Goal: Information Seeking & Learning: Learn about a topic

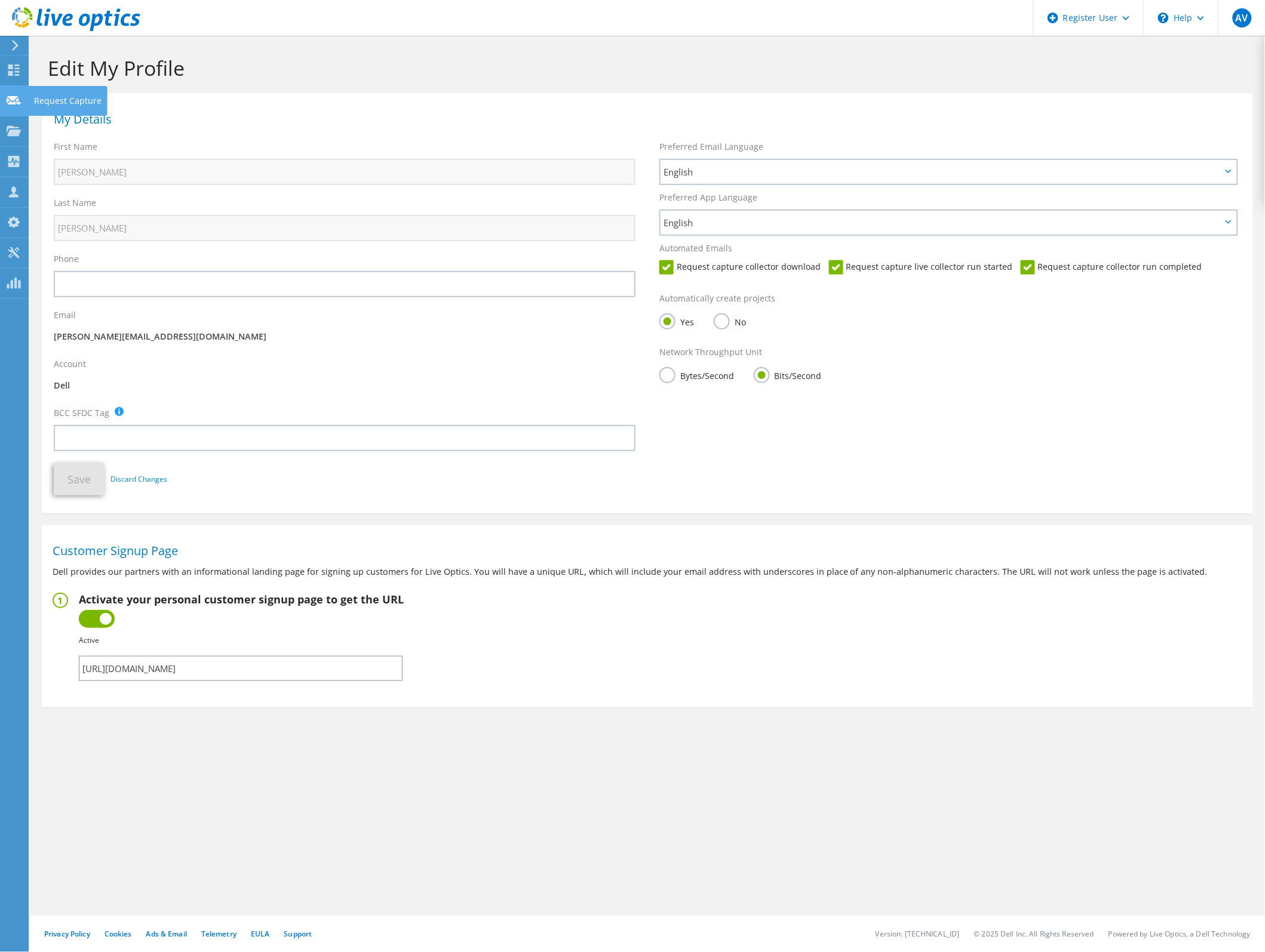
click at [13, 102] on use at bounding box center [14, 100] width 14 height 9
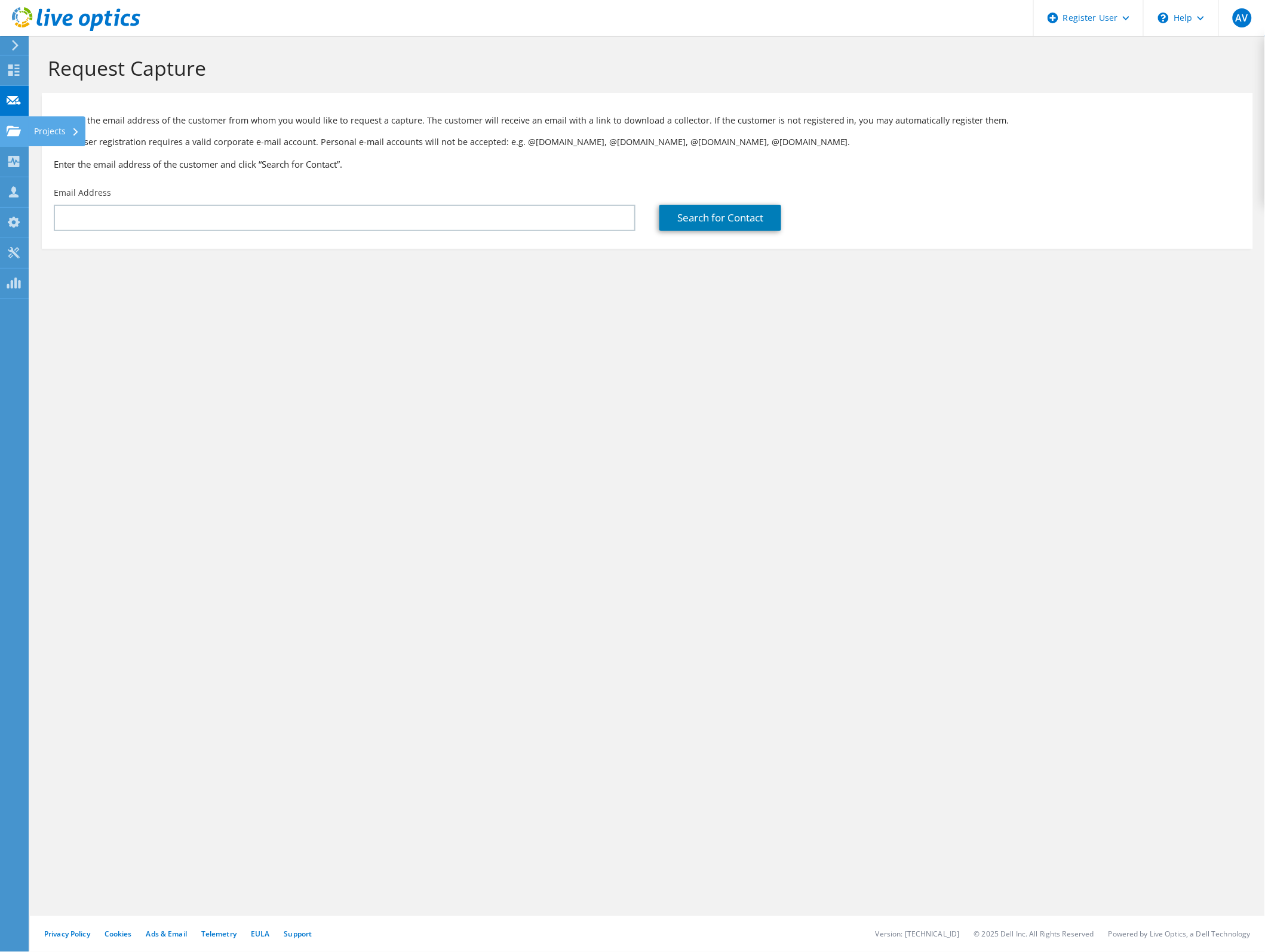
click at [14, 131] on use at bounding box center [14, 130] width 14 height 10
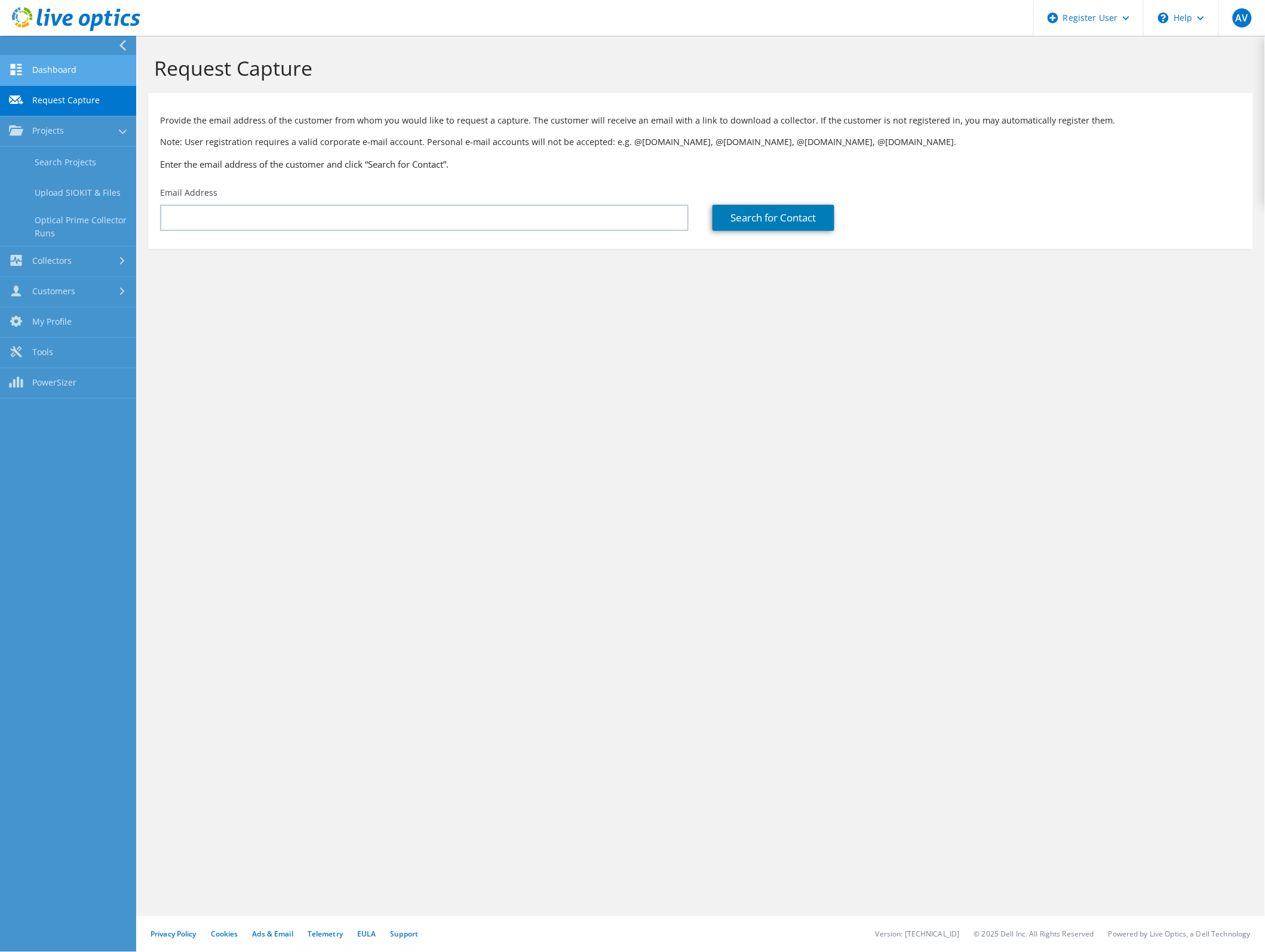
click at [42, 70] on link "Dashboard" at bounding box center [68, 71] width 136 height 30
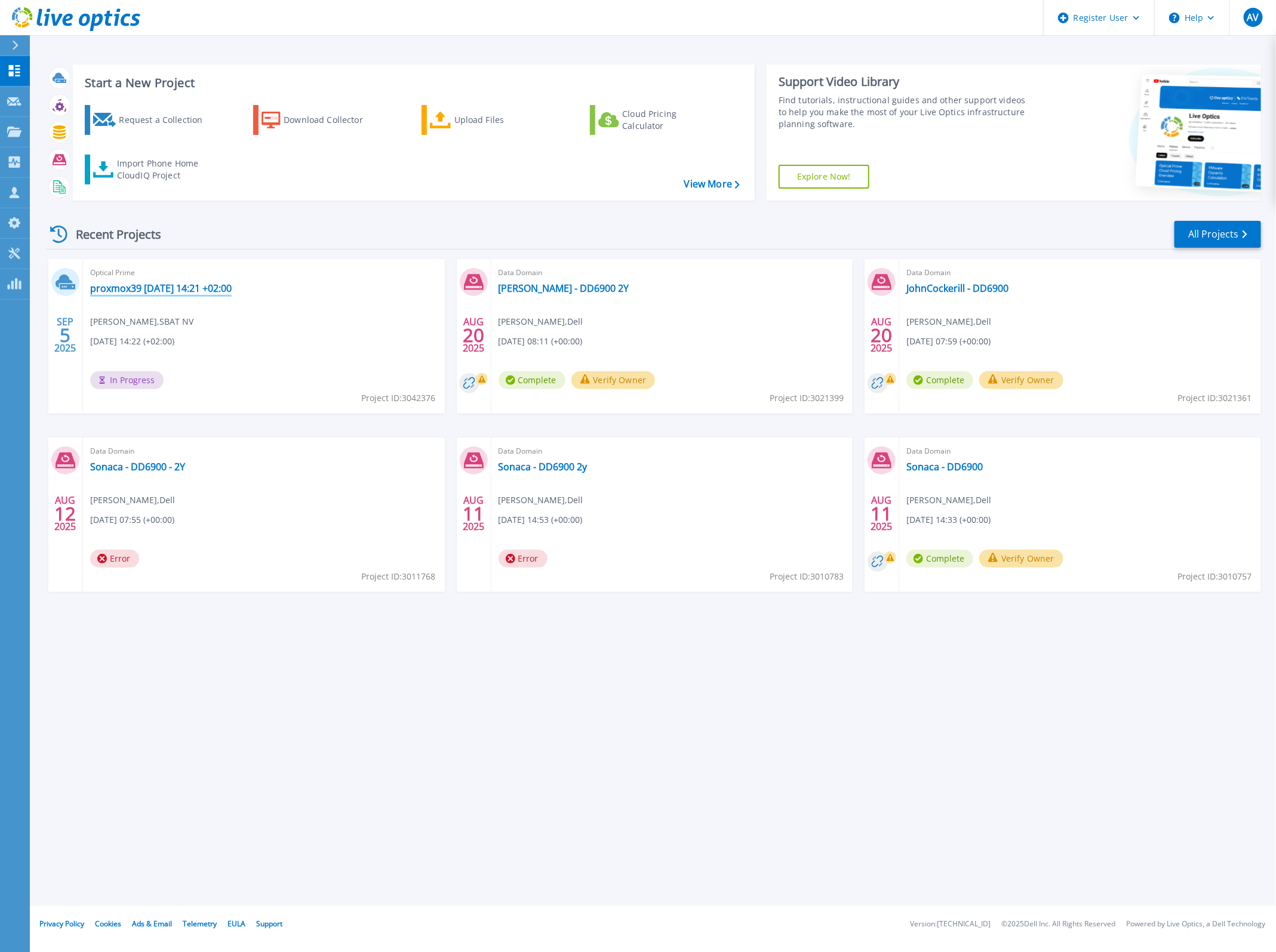
click at [221, 291] on link "proxmox39 2025-09-05 14:21 +02:00" at bounding box center [160, 288] width 141 height 12
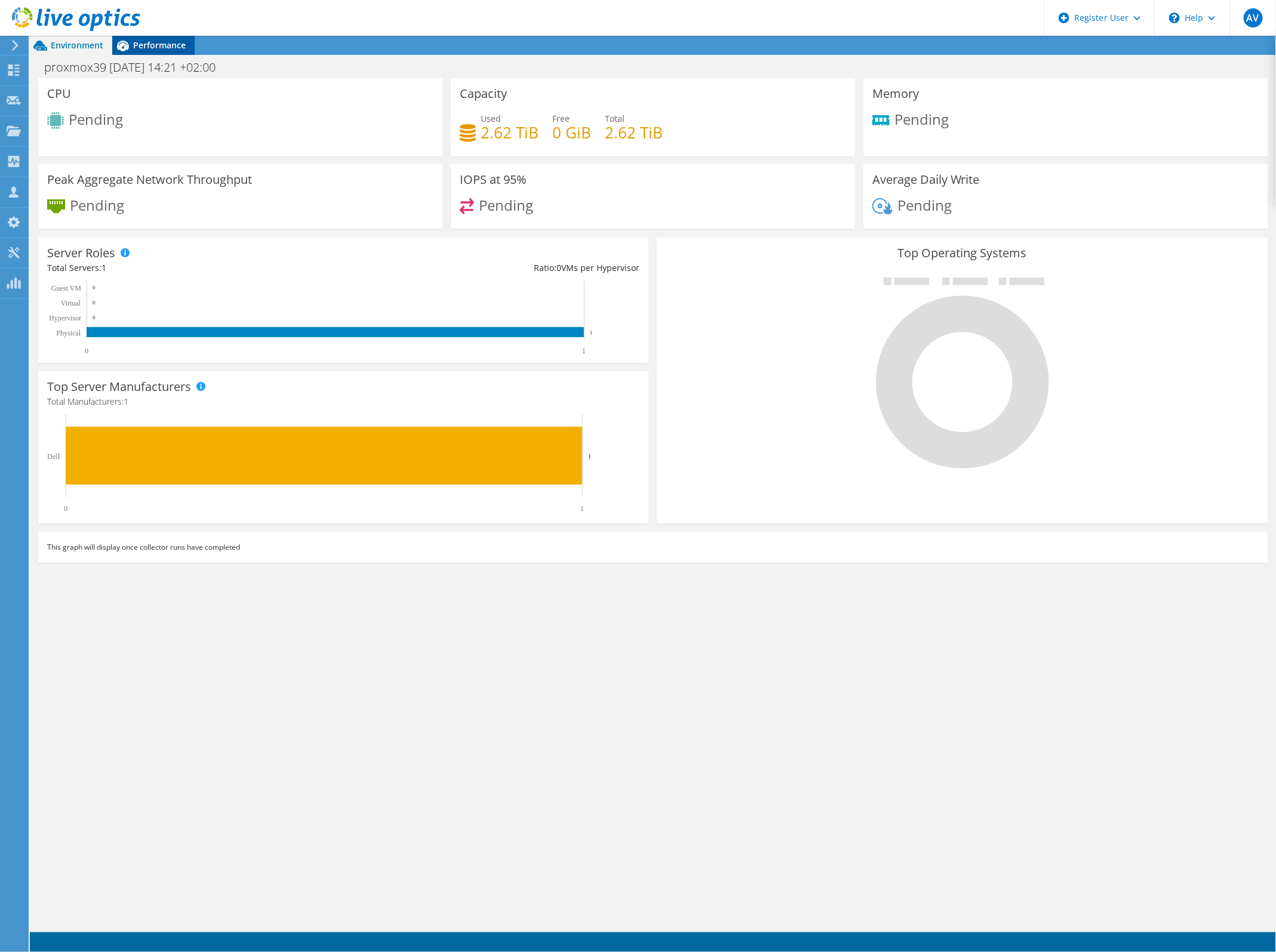
click at [172, 45] on span "Performance" at bounding box center [159, 45] width 53 height 11
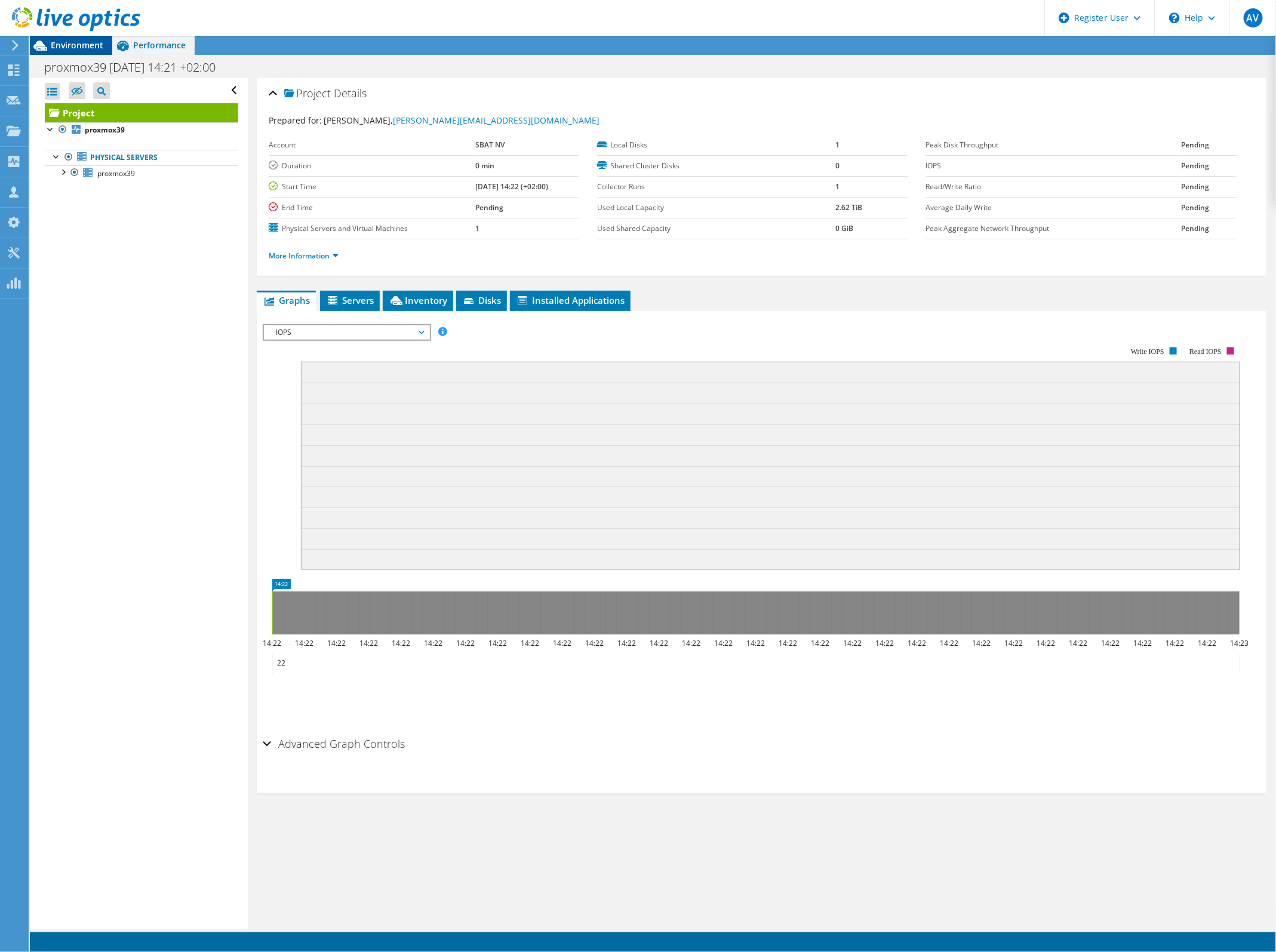
click at [64, 47] on span "Environment" at bounding box center [77, 45] width 53 height 11
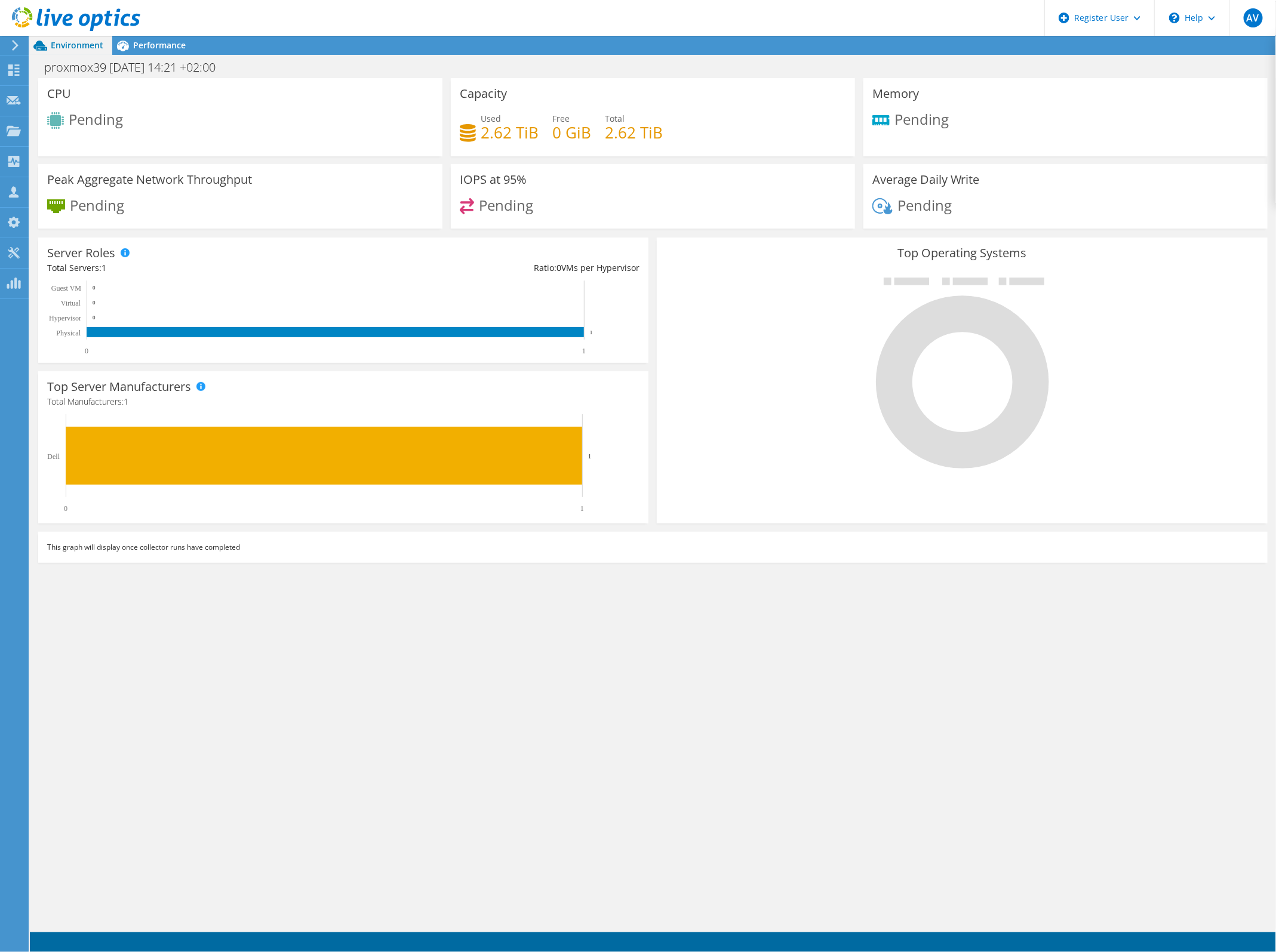
click at [93, 43] on span "Environment" at bounding box center [77, 45] width 53 height 11
drag, startPoint x: 93, startPoint y: 43, endPoint x: 169, endPoint y: 30, distance: 77.1
click at [169, 30] on header "AV Dell User Arnaud Vandewalle Arnaud.Vandewalle@Dell.com Dell My Profile Log O…" at bounding box center [638, 18] width 1276 height 36
click at [147, 47] on span "Performance" at bounding box center [159, 45] width 53 height 11
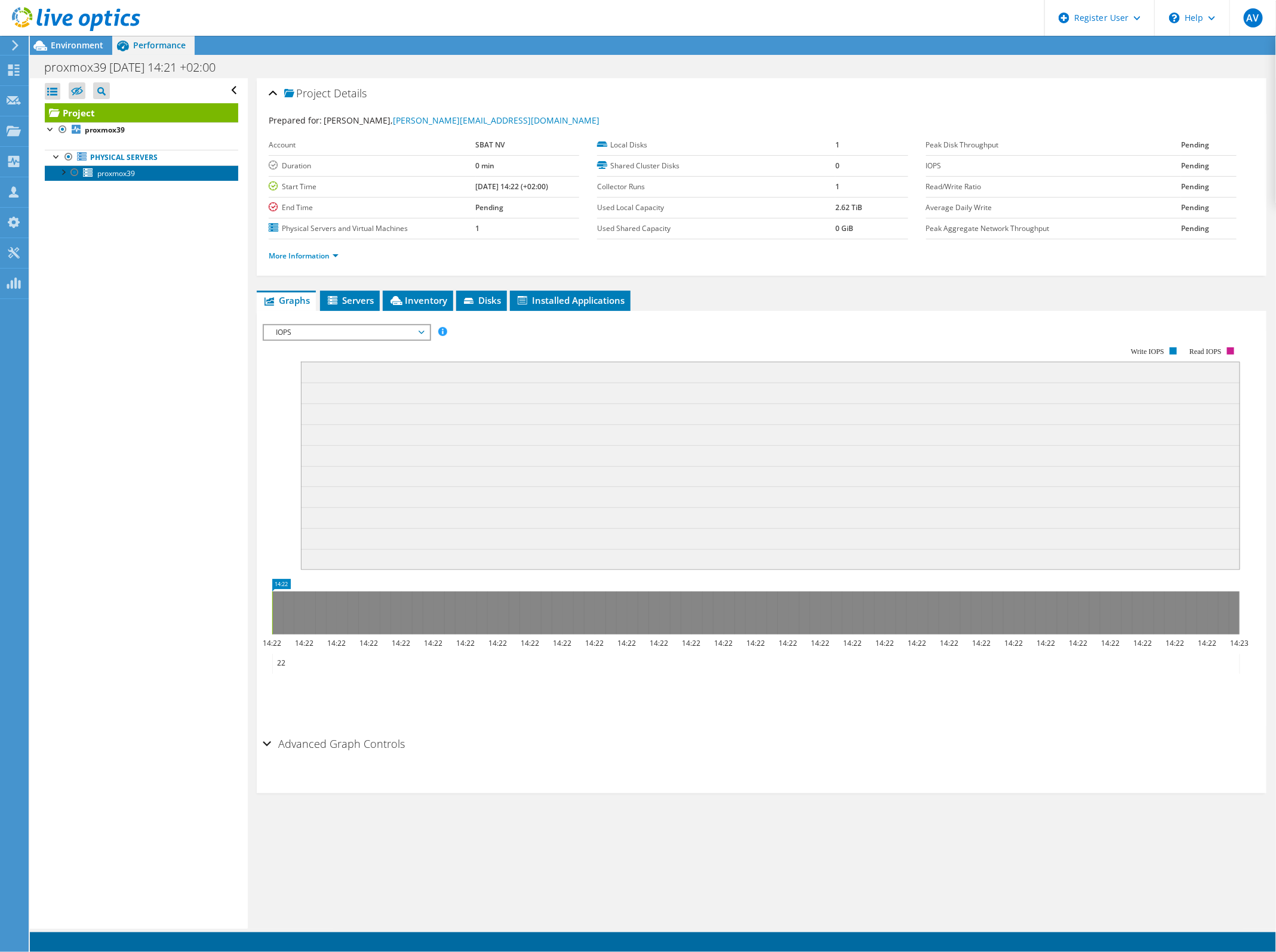
click at [104, 177] on span "proxmox39" at bounding box center [116, 174] width 37 height 10
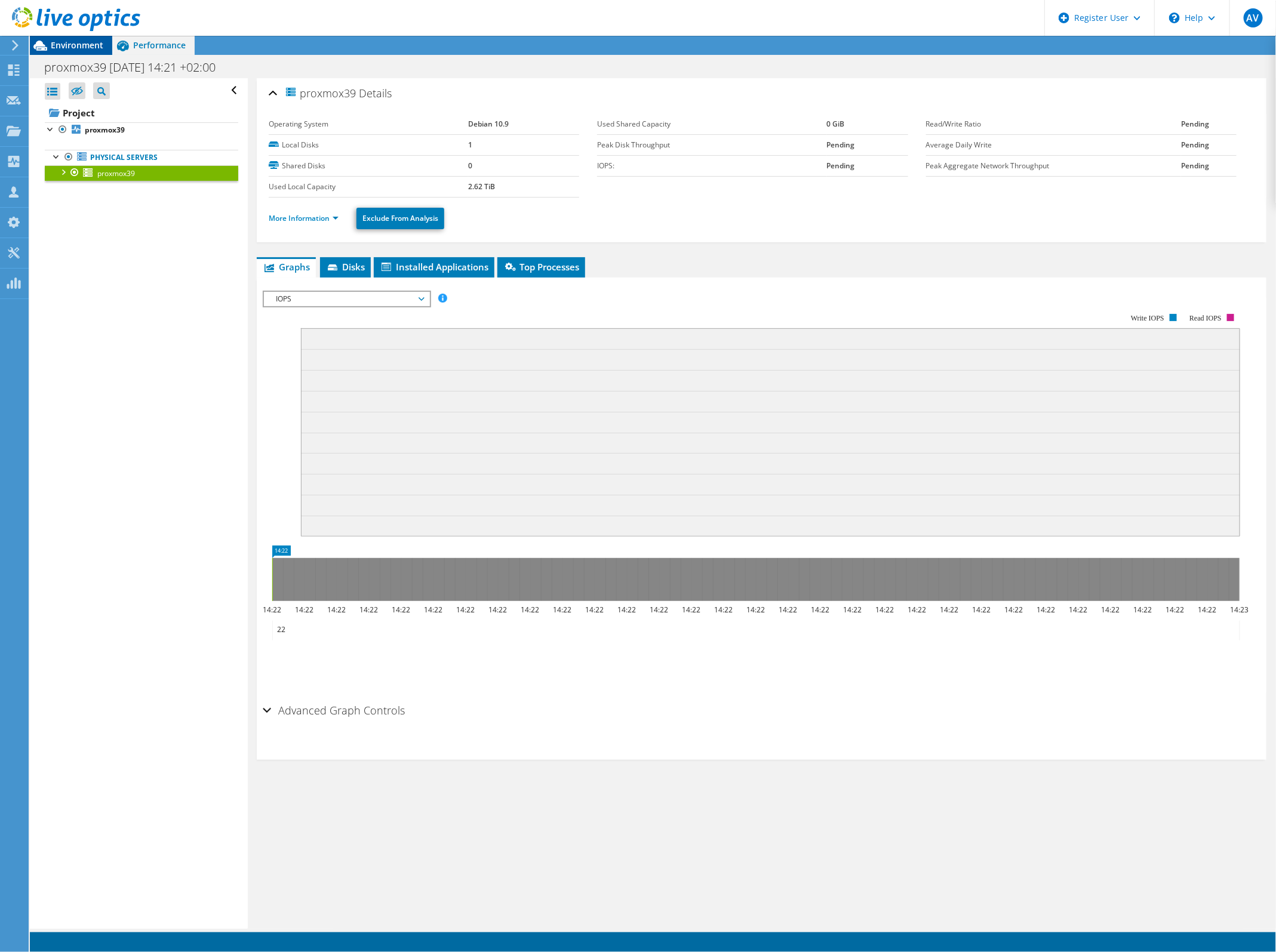
click at [84, 48] on span "Environment" at bounding box center [77, 45] width 53 height 11
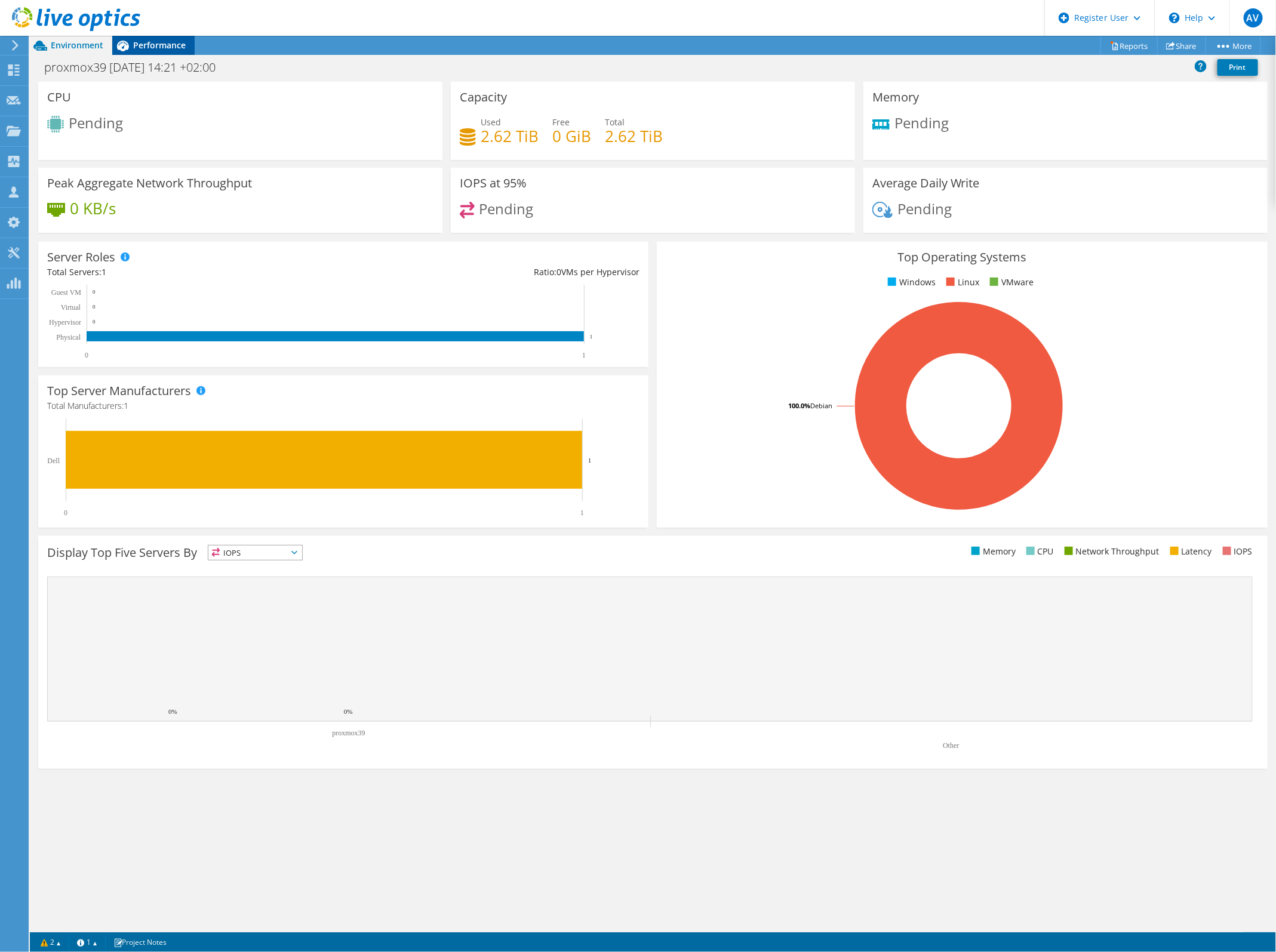
click at [161, 42] on span "Performance" at bounding box center [159, 45] width 53 height 11
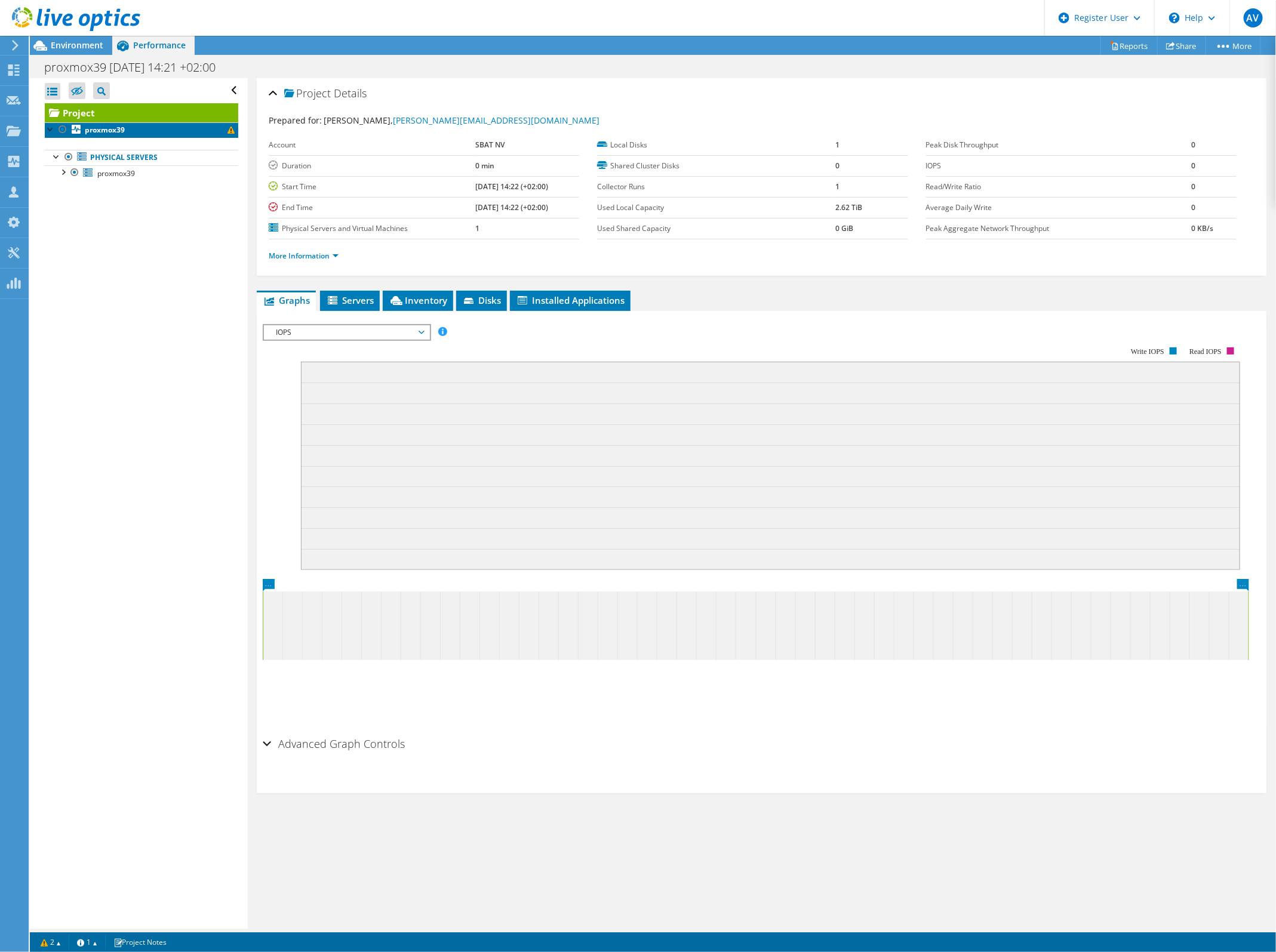
click at [125, 132] on b "proxmox39" at bounding box center [104, 130] width 40 height 10
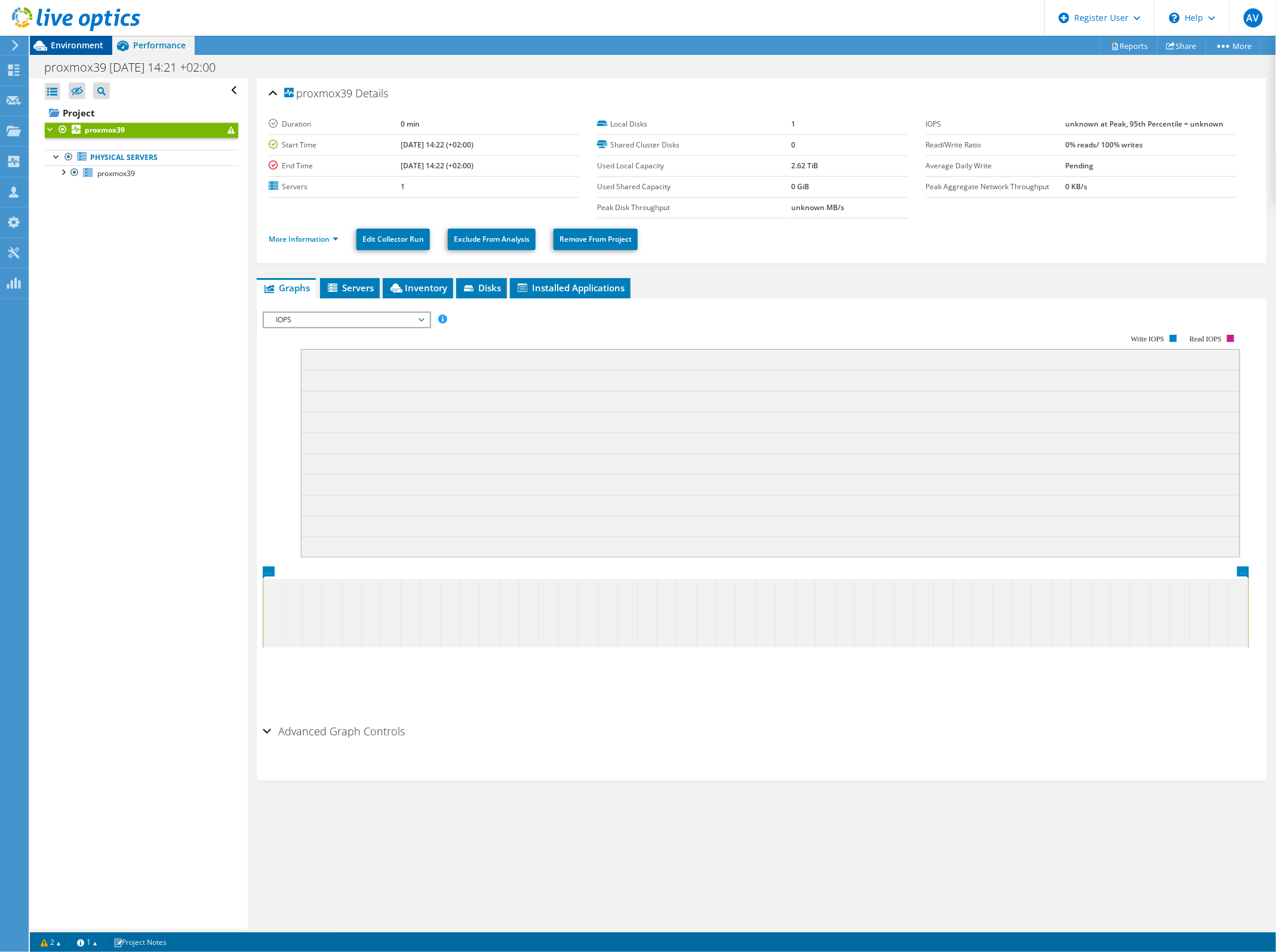
click at [64, 46] on span "Environment" at bounding box center [77, 45] width 53 height 11
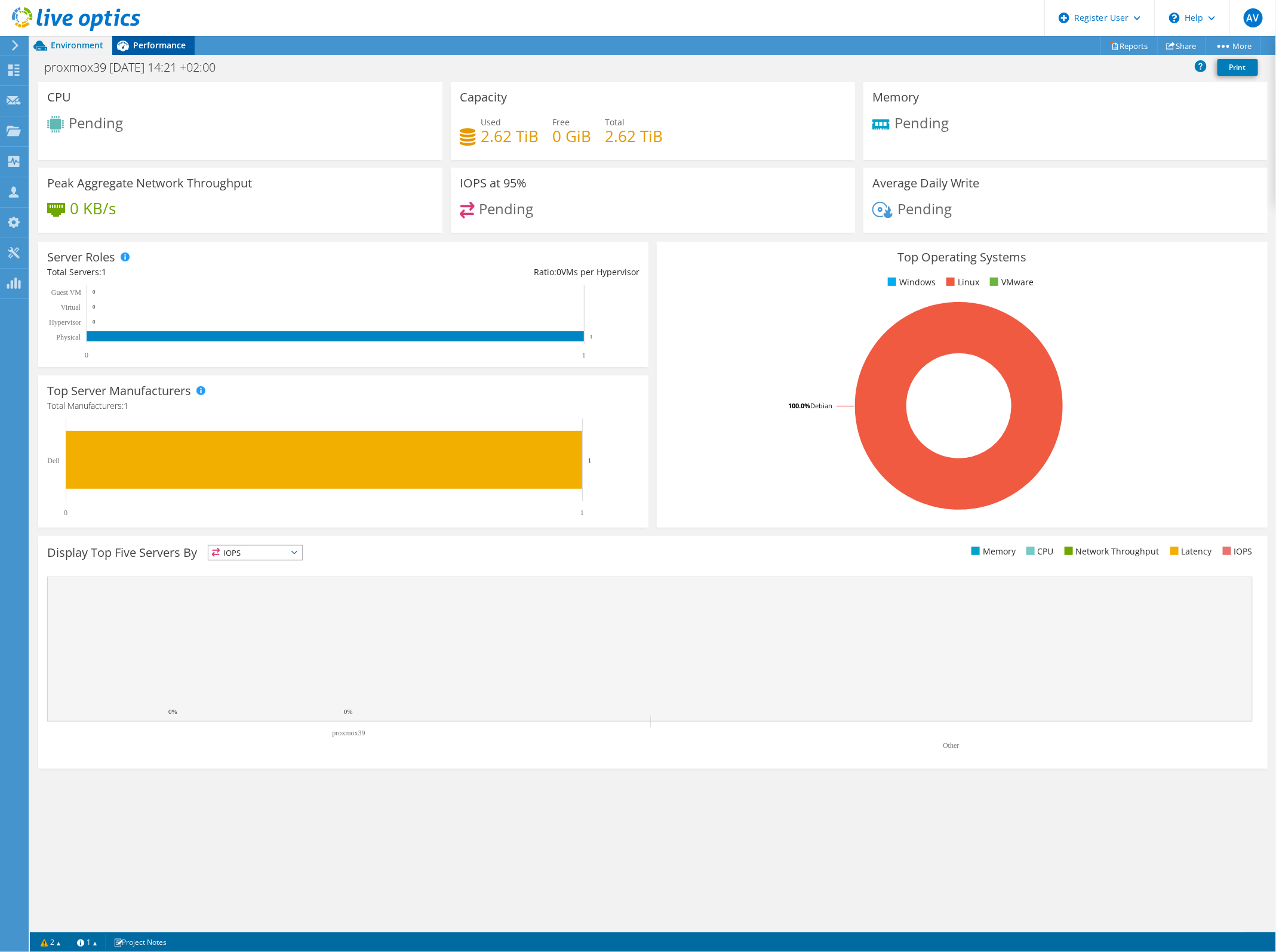
click at [147, 43] on span "Performance" at bounding box center [159, 45] width 53 height 11
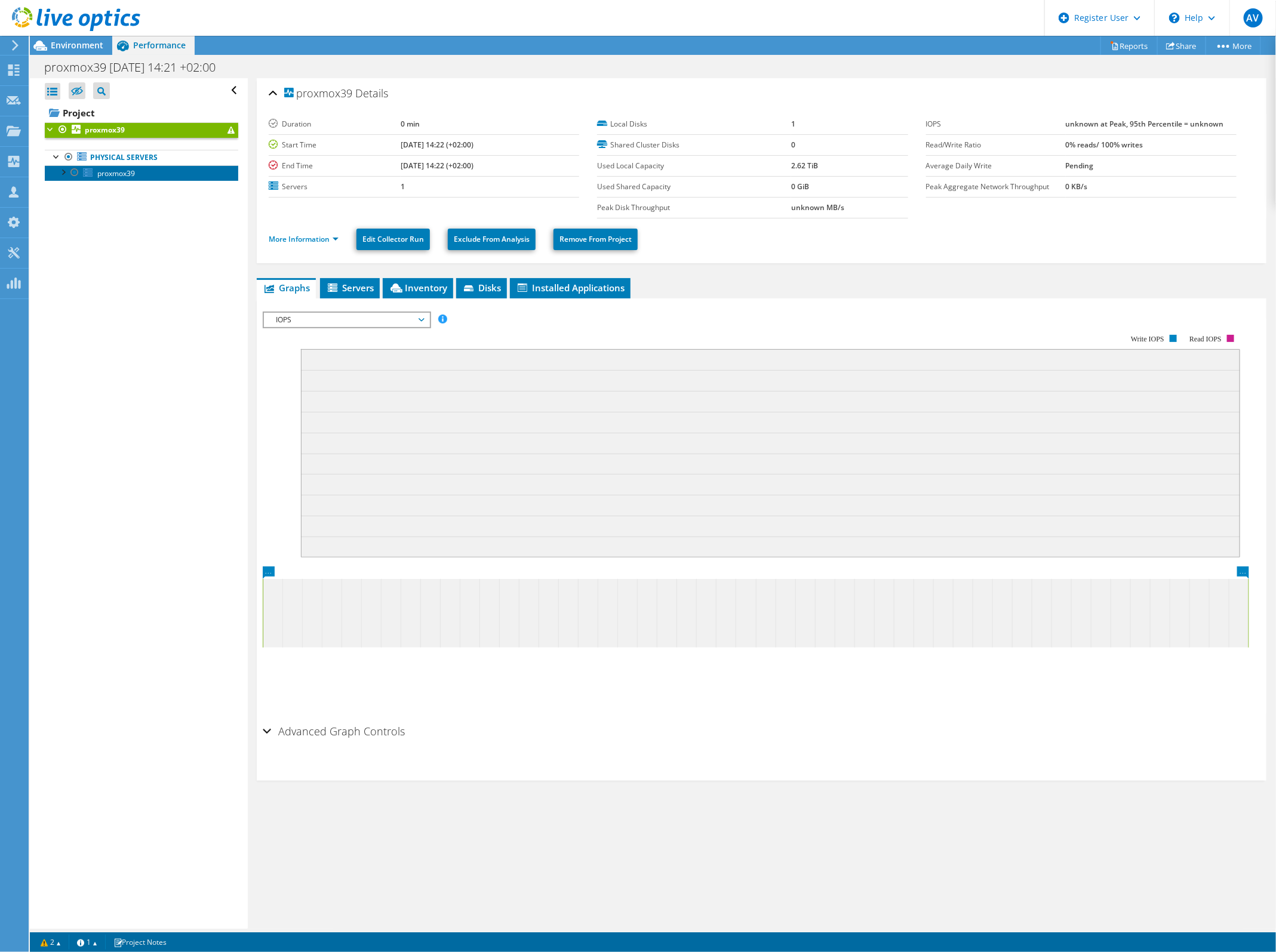
click at [165, 169] on link "proxmox39" at bounding box center [141, 173] width 193 height 15
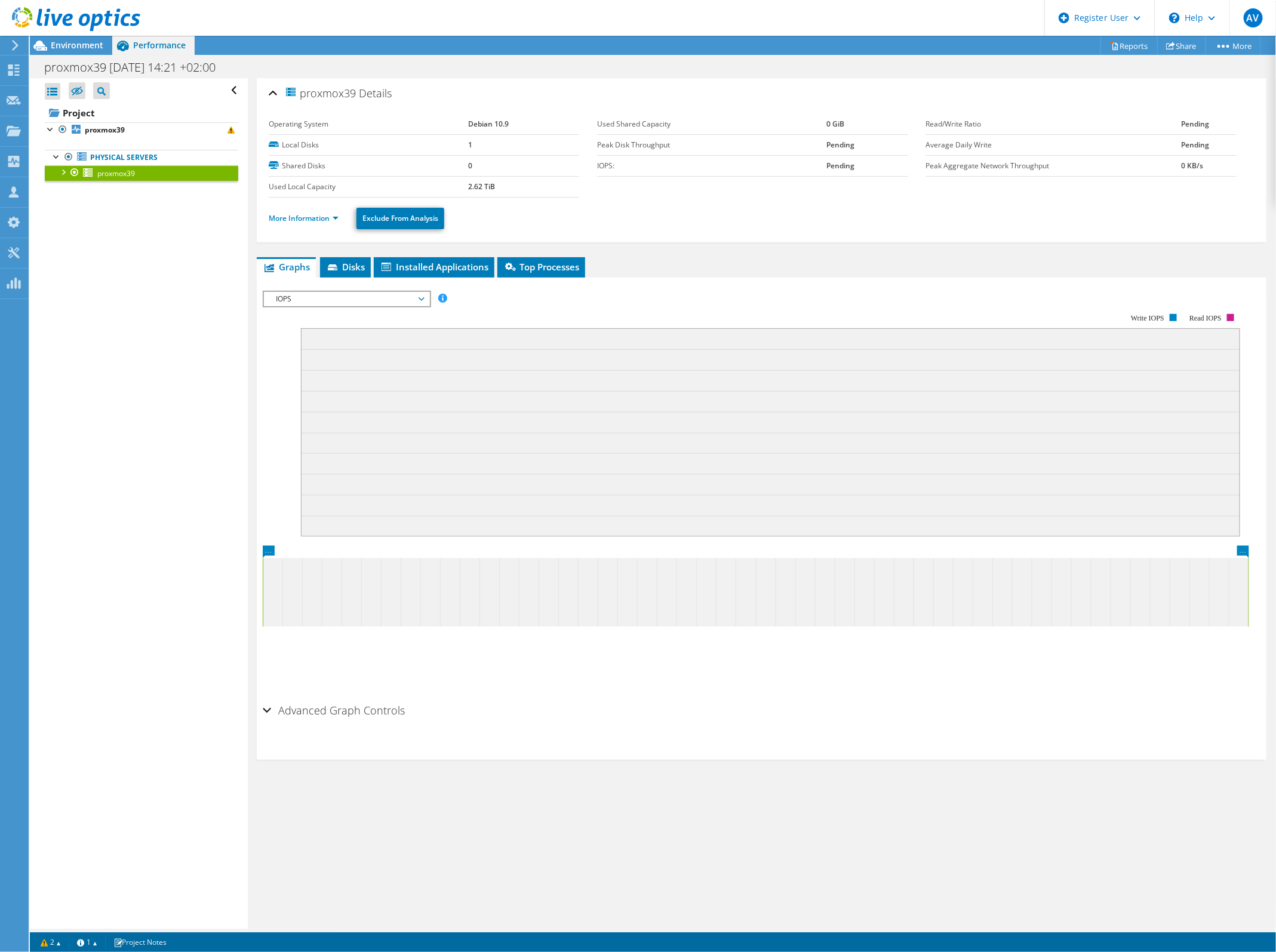
click at [64, 171] on div at bounding box center [63, 171] width 12 height 12
click at [321, 219] on link "More Information" at bounding box center [303, 219] width 69 height 10
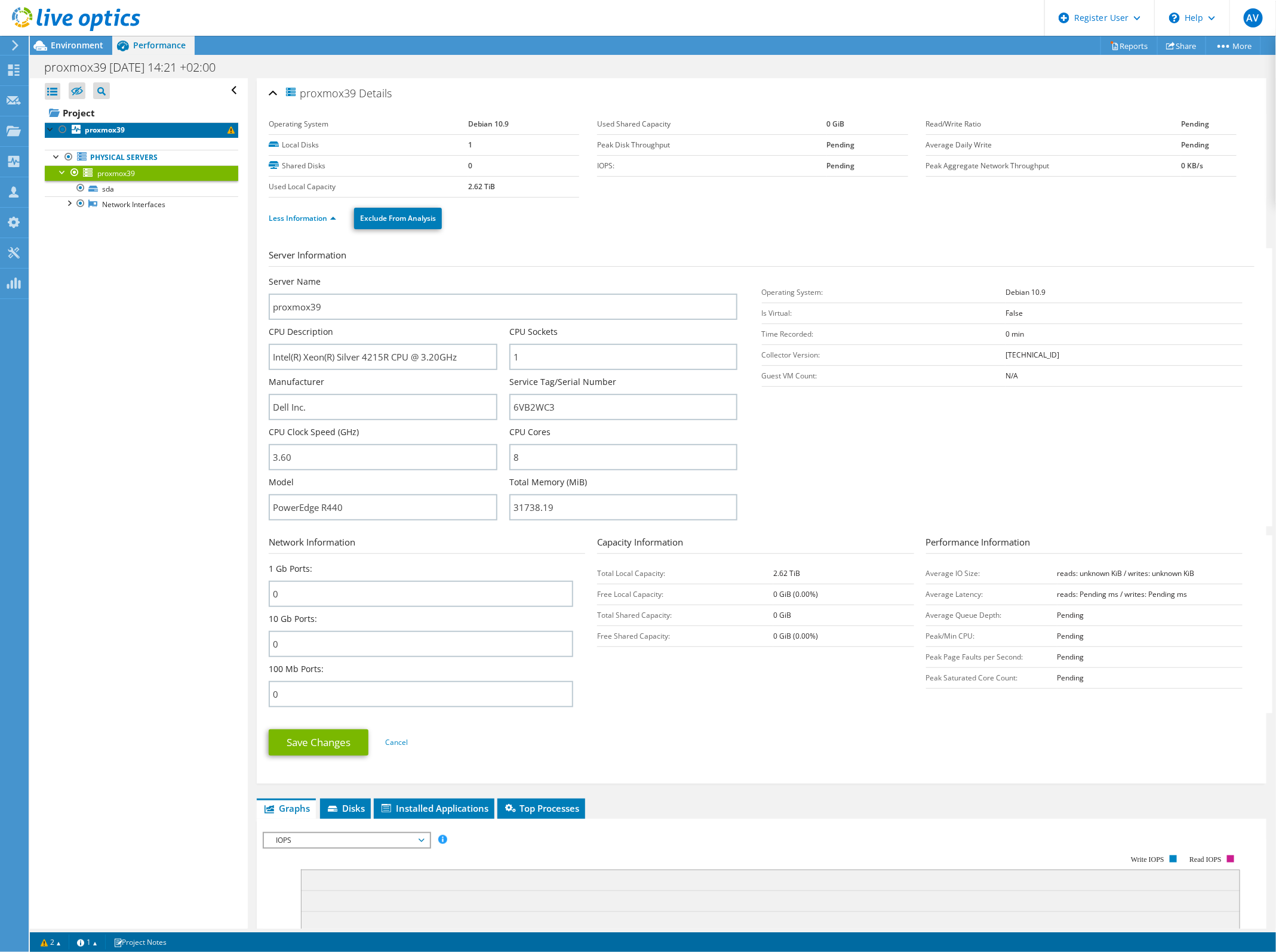
click at [147, 132] on link "proxmox39" at bounding box center [141, 130] width 193 height 15
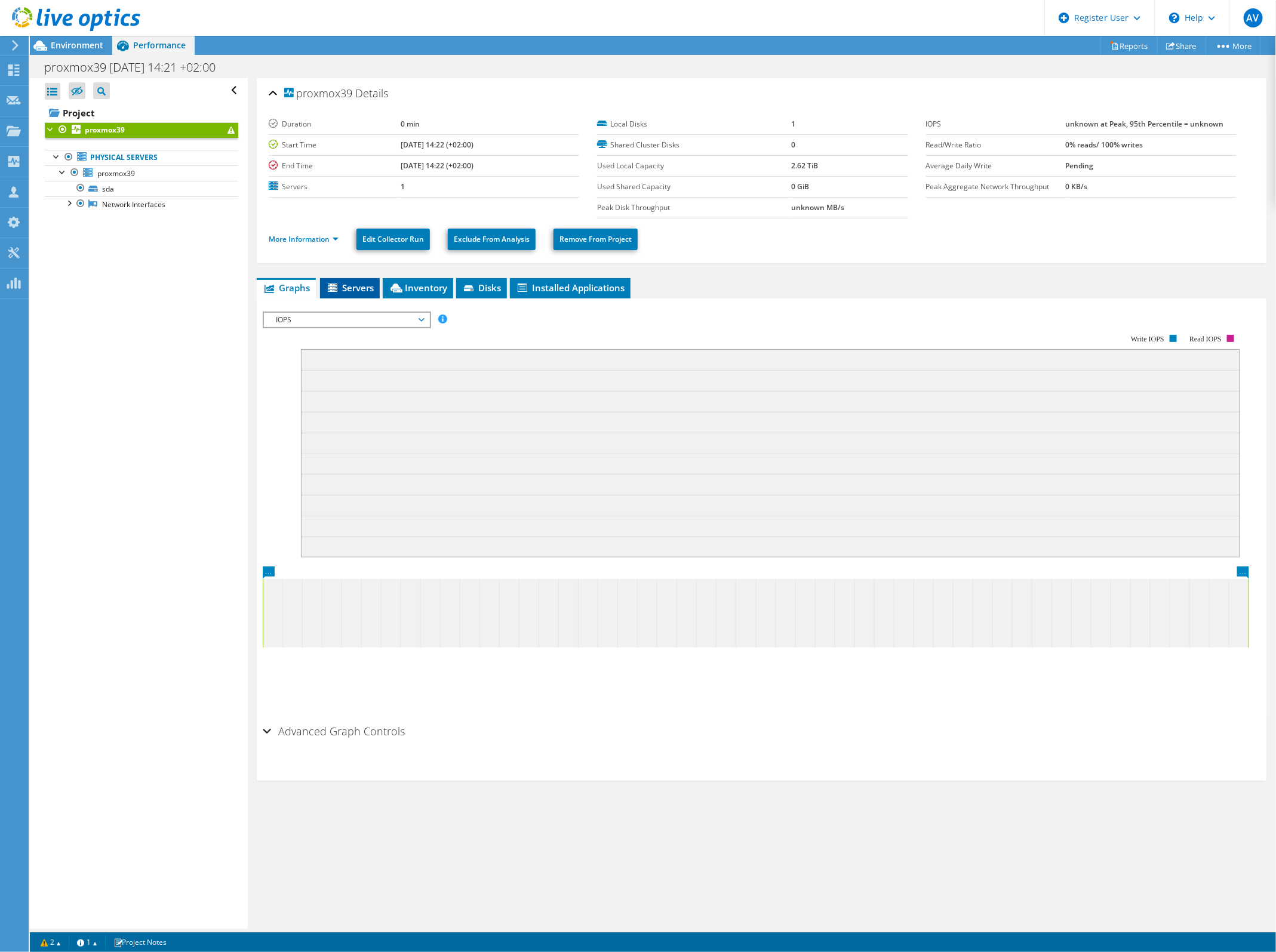
click at [363, 282] on span "Servers" at bounding box center [350, 288] width 47 height 12
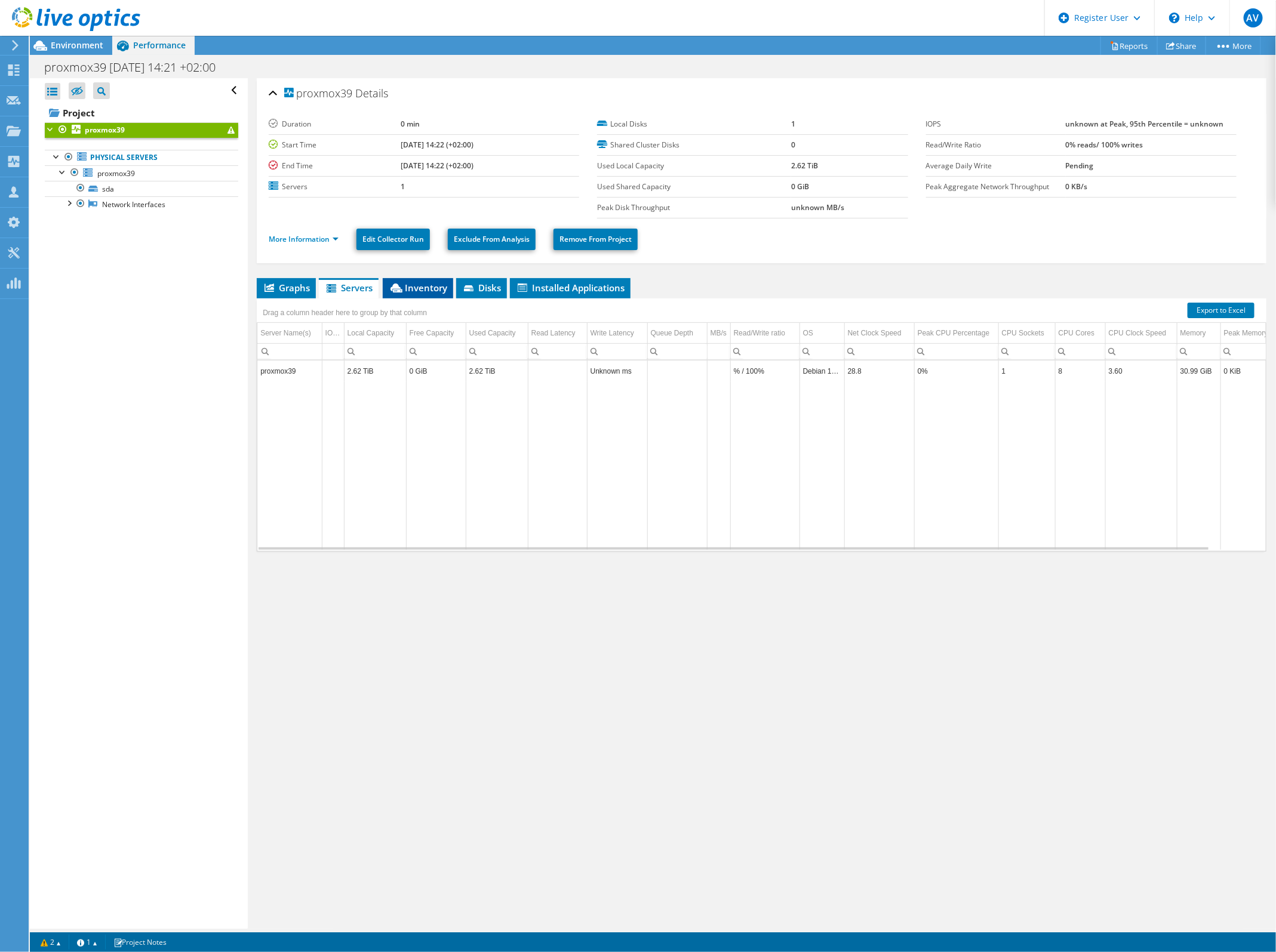
click at [405, 291] on span "Inventory" at bounding box center [418, 288] width 58 height 12
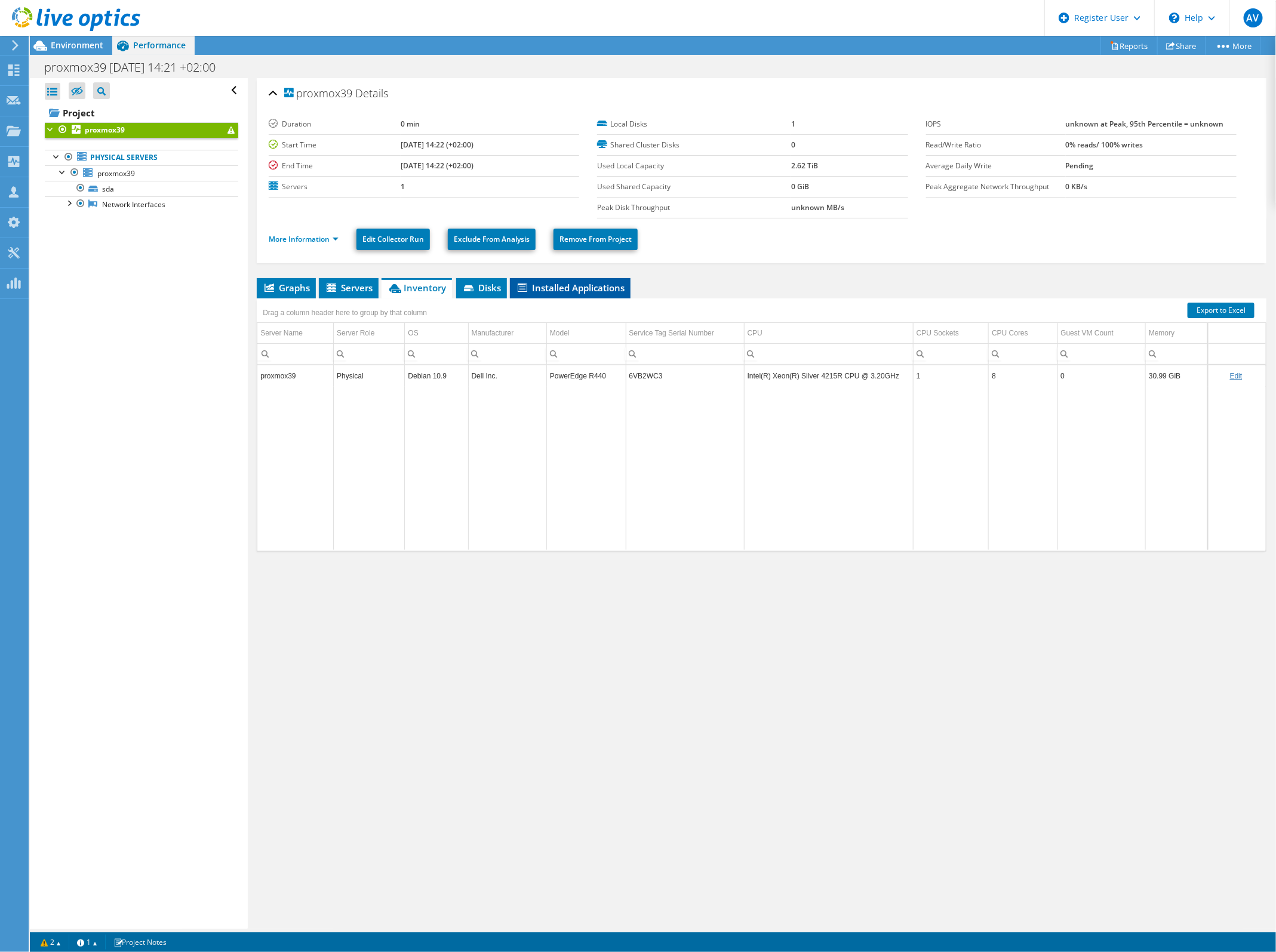
click at [556, 291] on span "Installed Applications" at bounding box center [570, 288] width 108 height 12
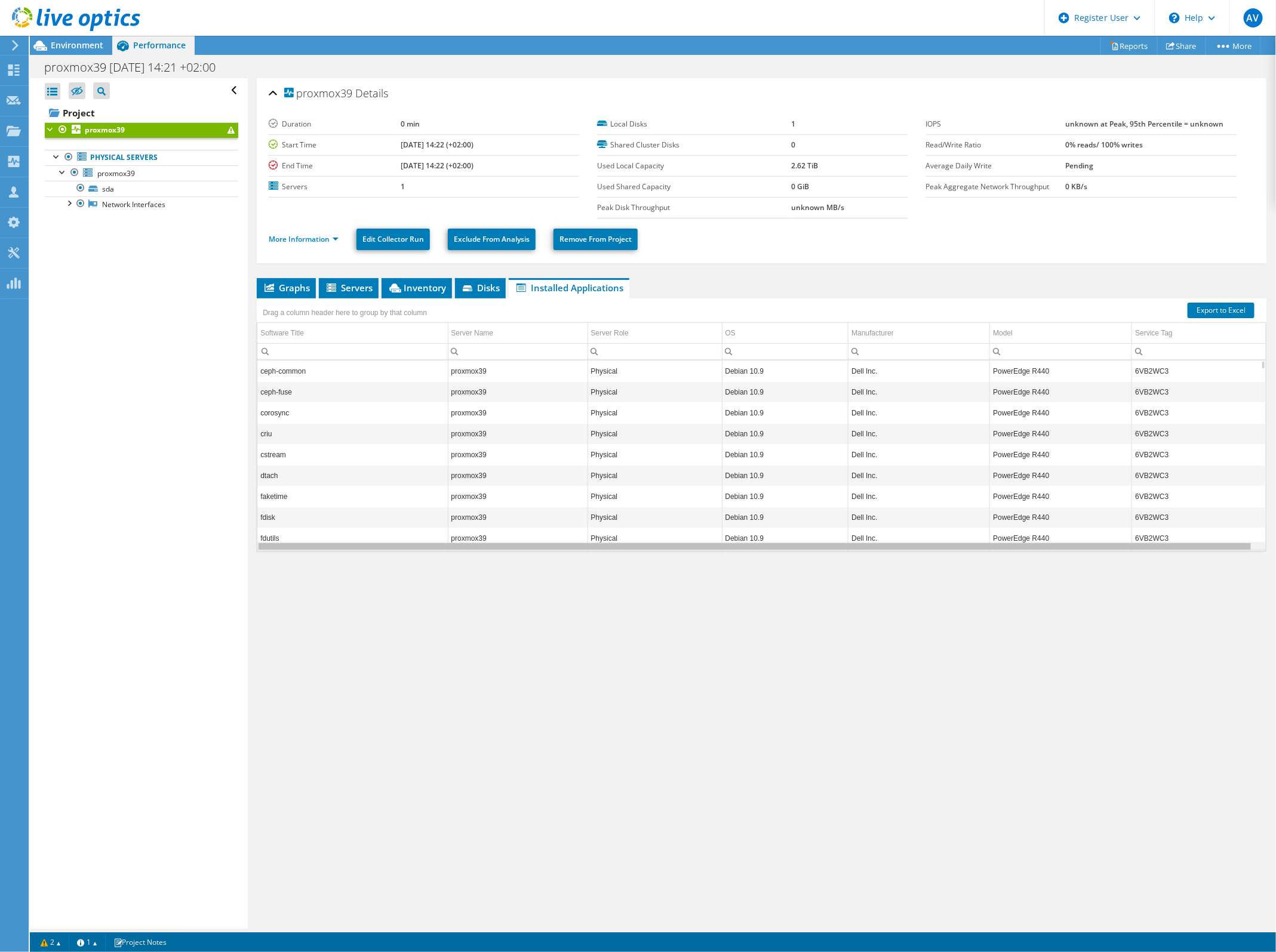
scroll to position [0, 2]
drag, startPoint x: 784, startPoint y: 549, endPoint x: 899, endPoint y: 545, distance: 115.1
click at [899, 545] on body "AV Dell User Arnaud Vandewalle Arnaud.Vandewalle@Dell.com Dell My Profile Log O…" at bounding box center [638, 476] width 1276 height 952
drag, startPoint x: 897, startPoint y: 545, endPoint x: 779, endPoint y: 521, distance: 120.4
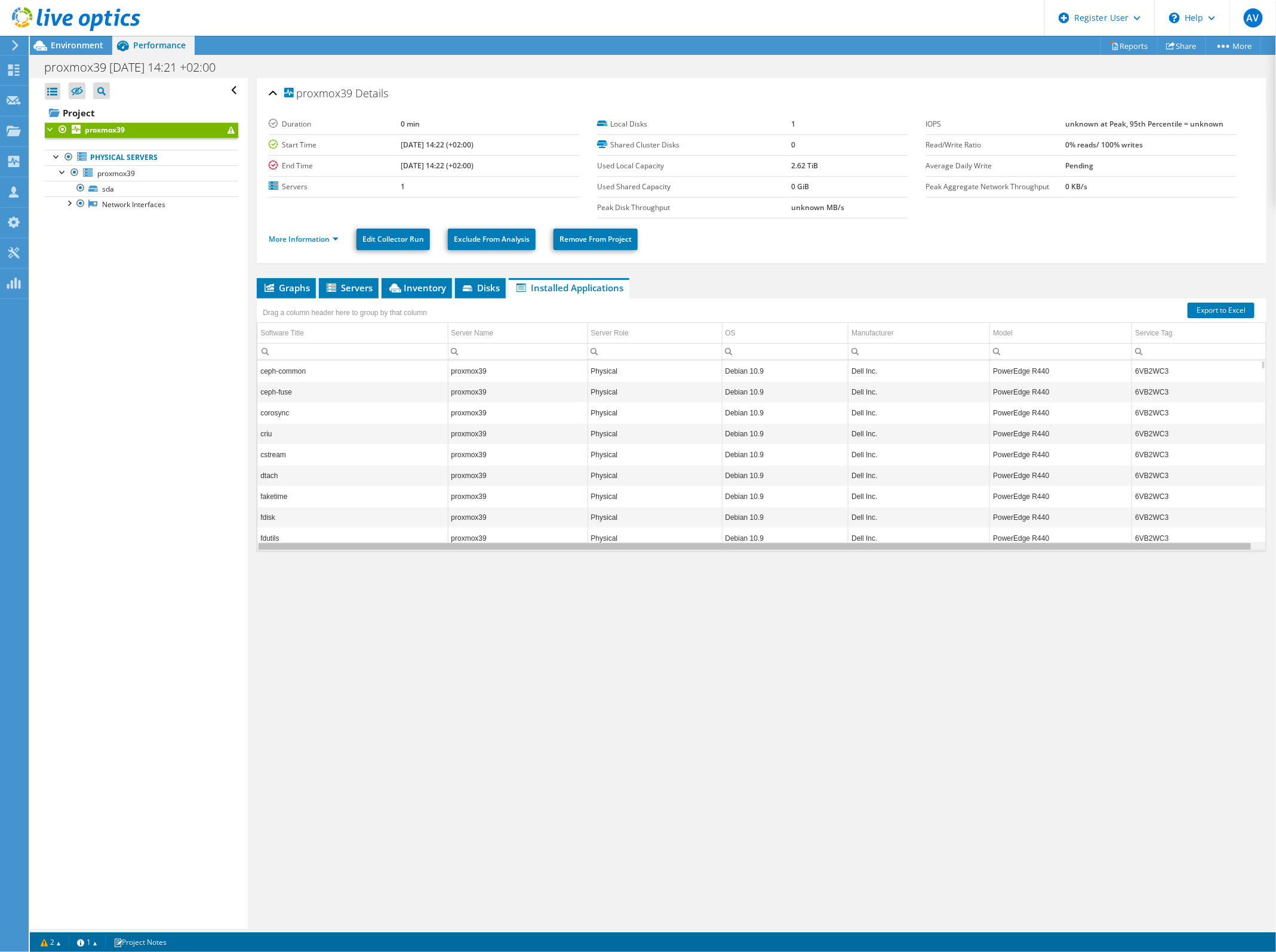
click at [779, 529] on body "AV Dell User Arnaud Vandewalle Arnaud.Vandewalle@Dell.com Dell My Profile Log O…" at bounding box center [638, 476] width 1276 height 952
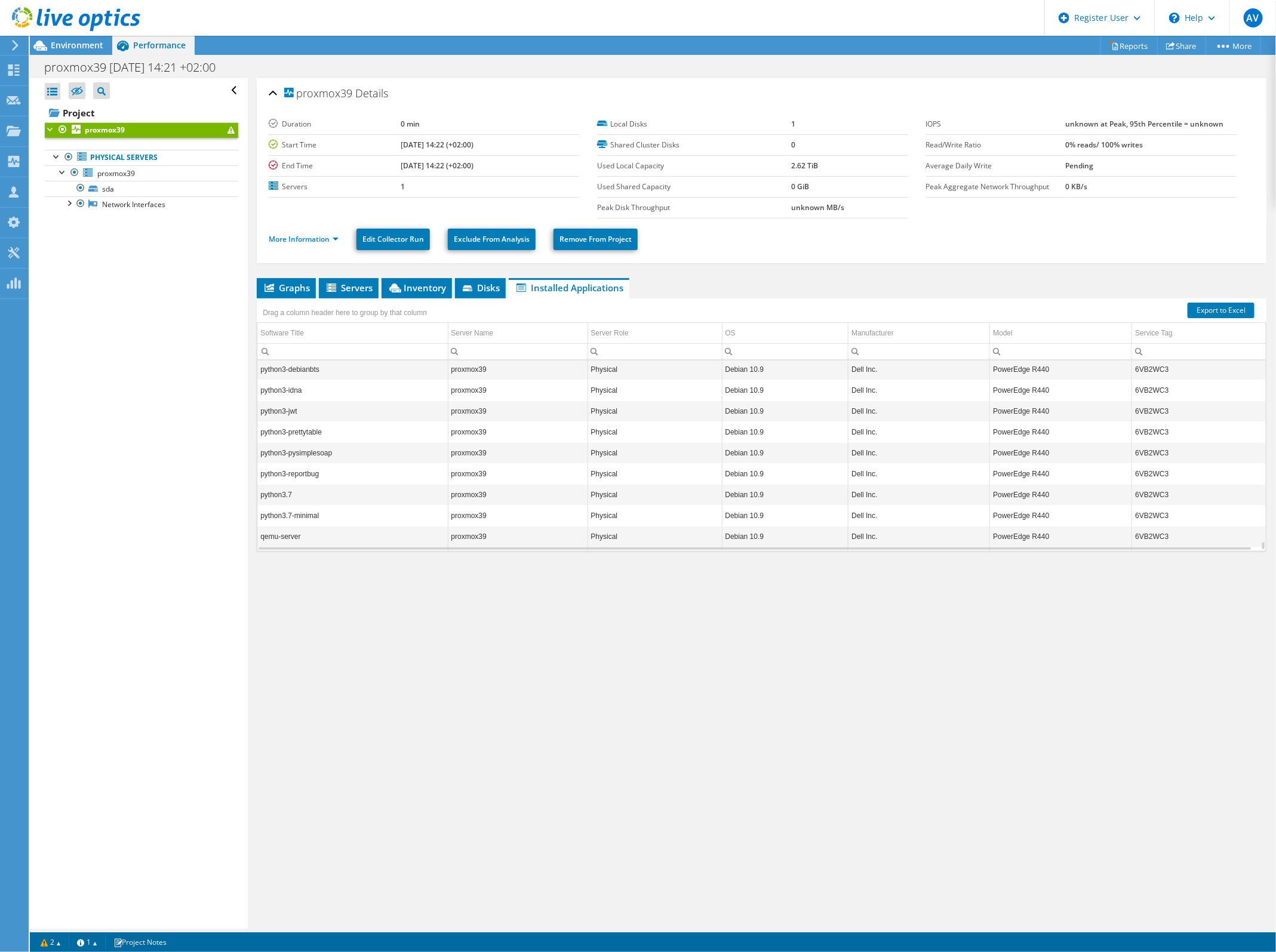
scroll to position [5329, 0]
click at [153, 171] on link "proxmox39" at bounding box center [141, 173] width 193 height 15
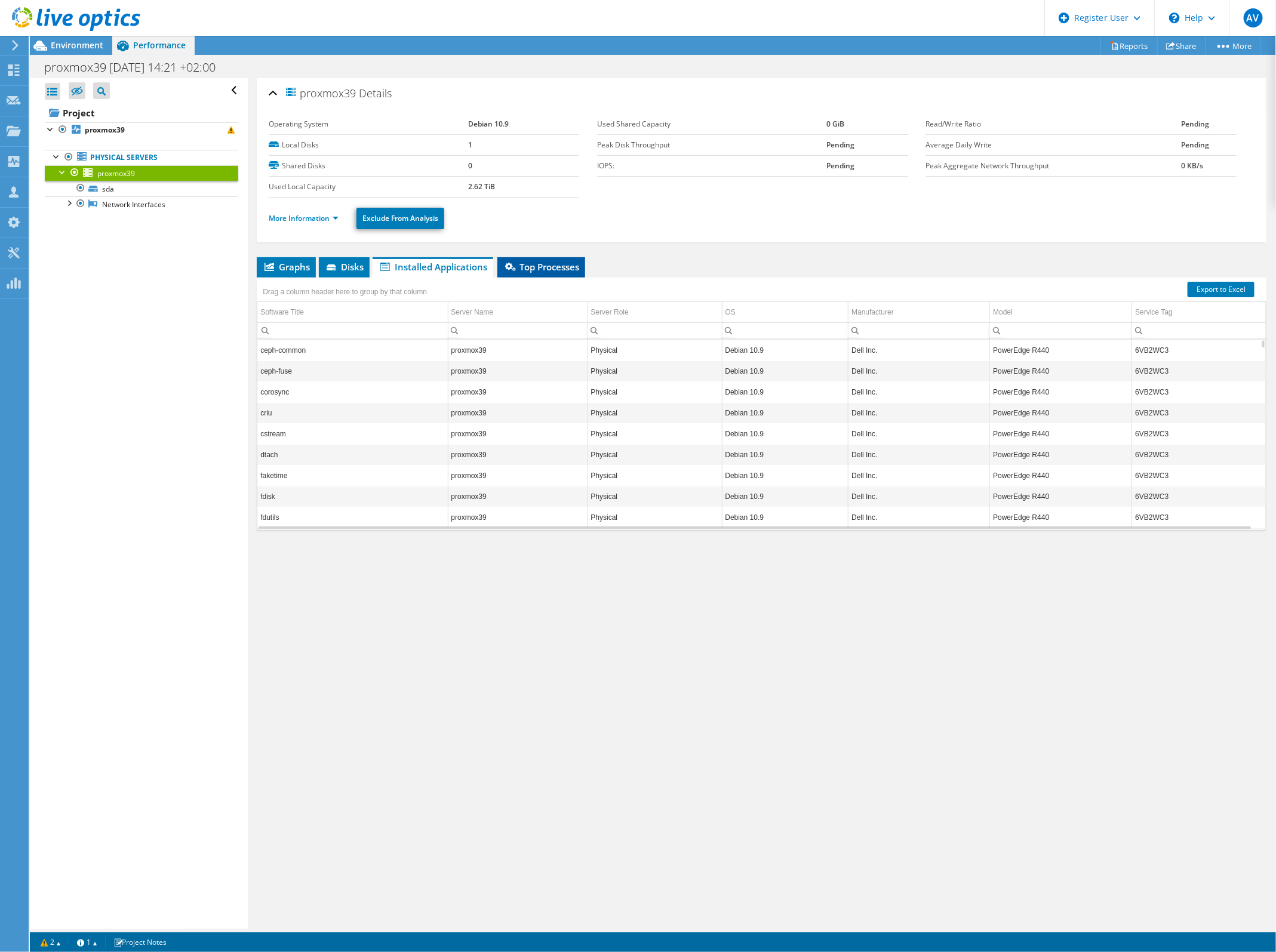
click at [544, 266] on span "Top Processes" at bounding box center [541, 267] width 76 height 12
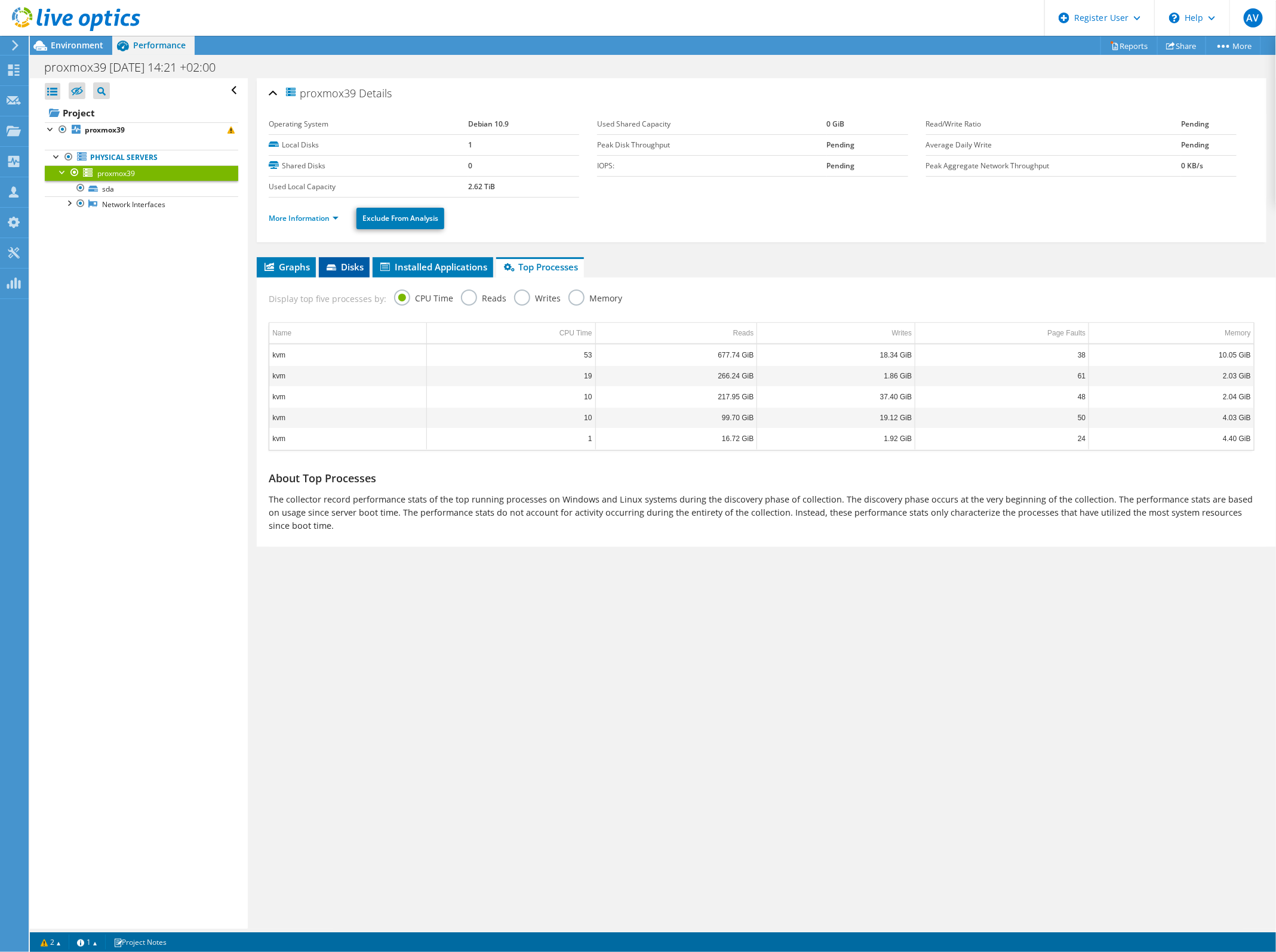
click at [369, 266] on li "Disks" at bounding box center [344, 268] width 51 height 20
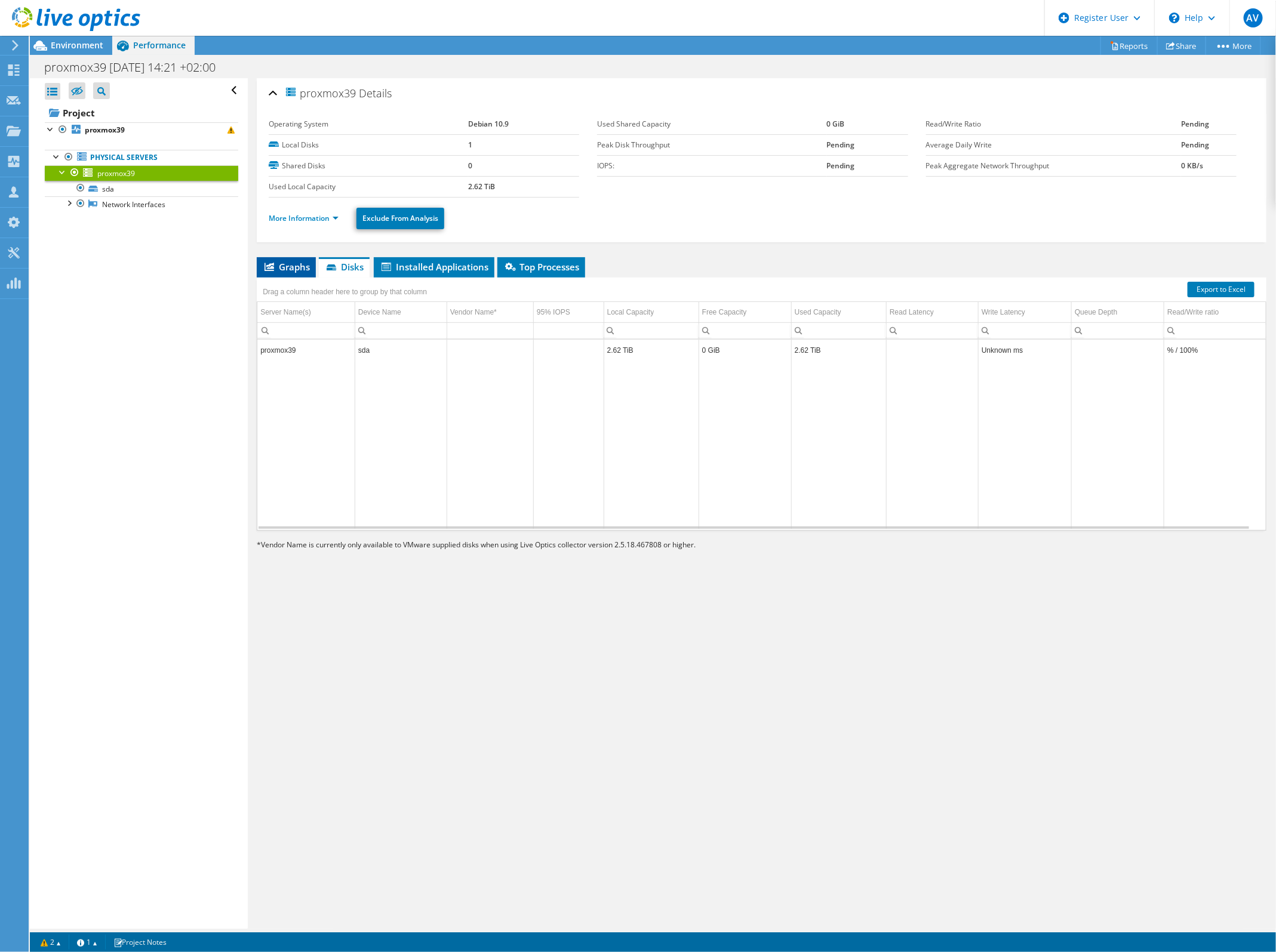
click at [284, 268] on span "Graphs" at bounding box center [286, 267] width 47 height 12
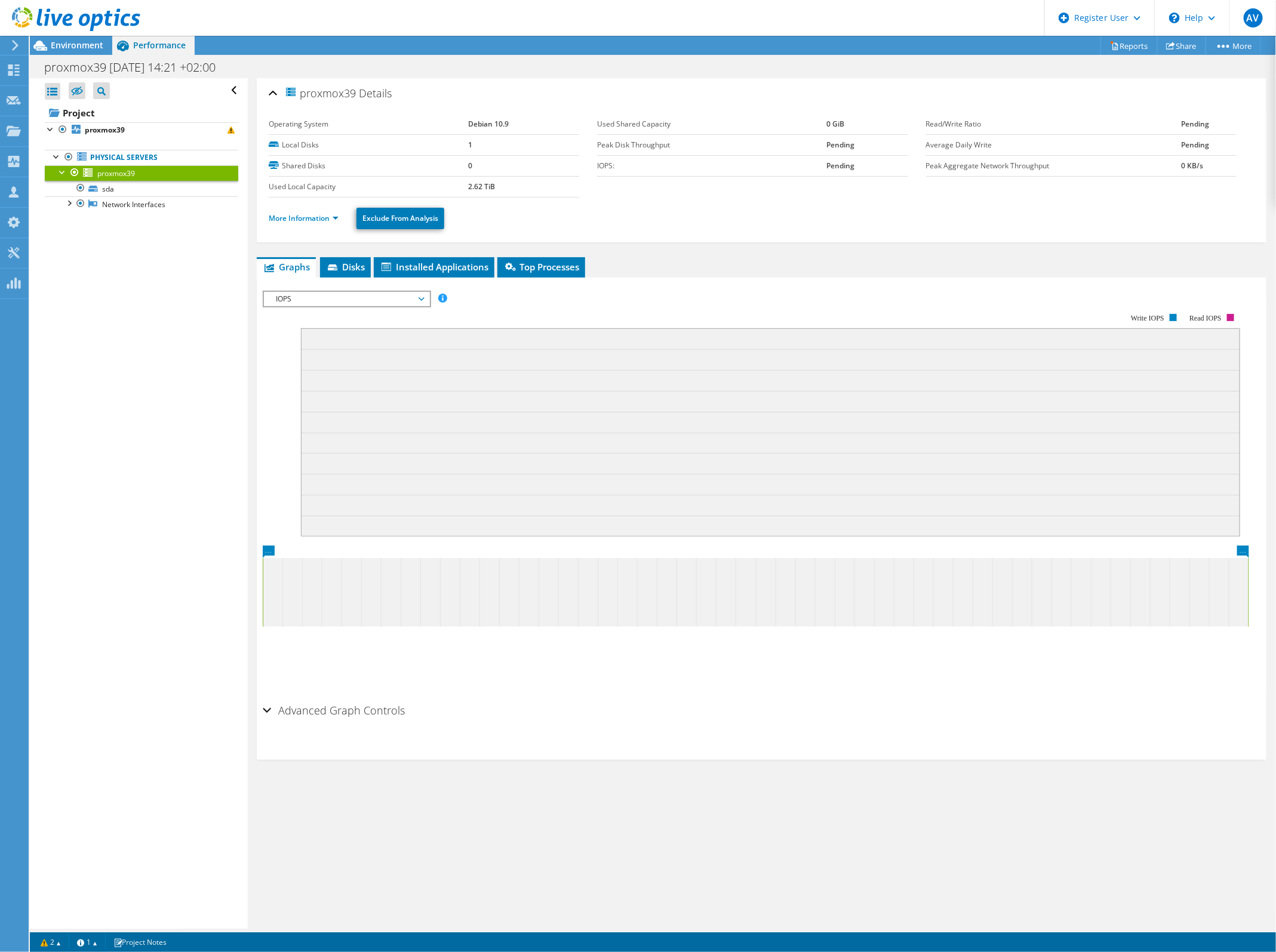
click at [419, 292] on span "IOPS" at bounding box center [347, 299] width 153 height 14
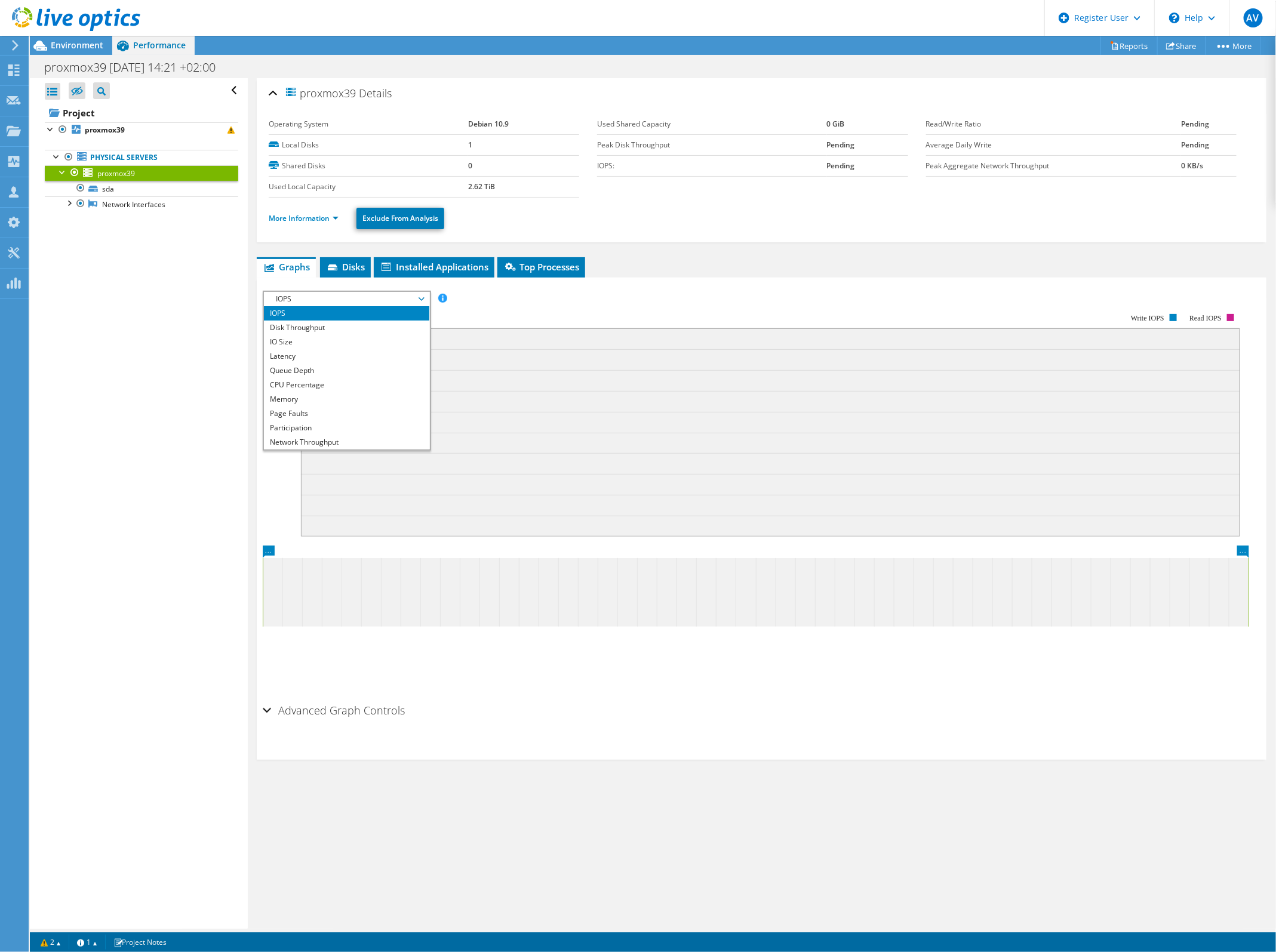
click at [302, 263] on span "Graphs" at bounding box center [286, 267] width 47 height 12
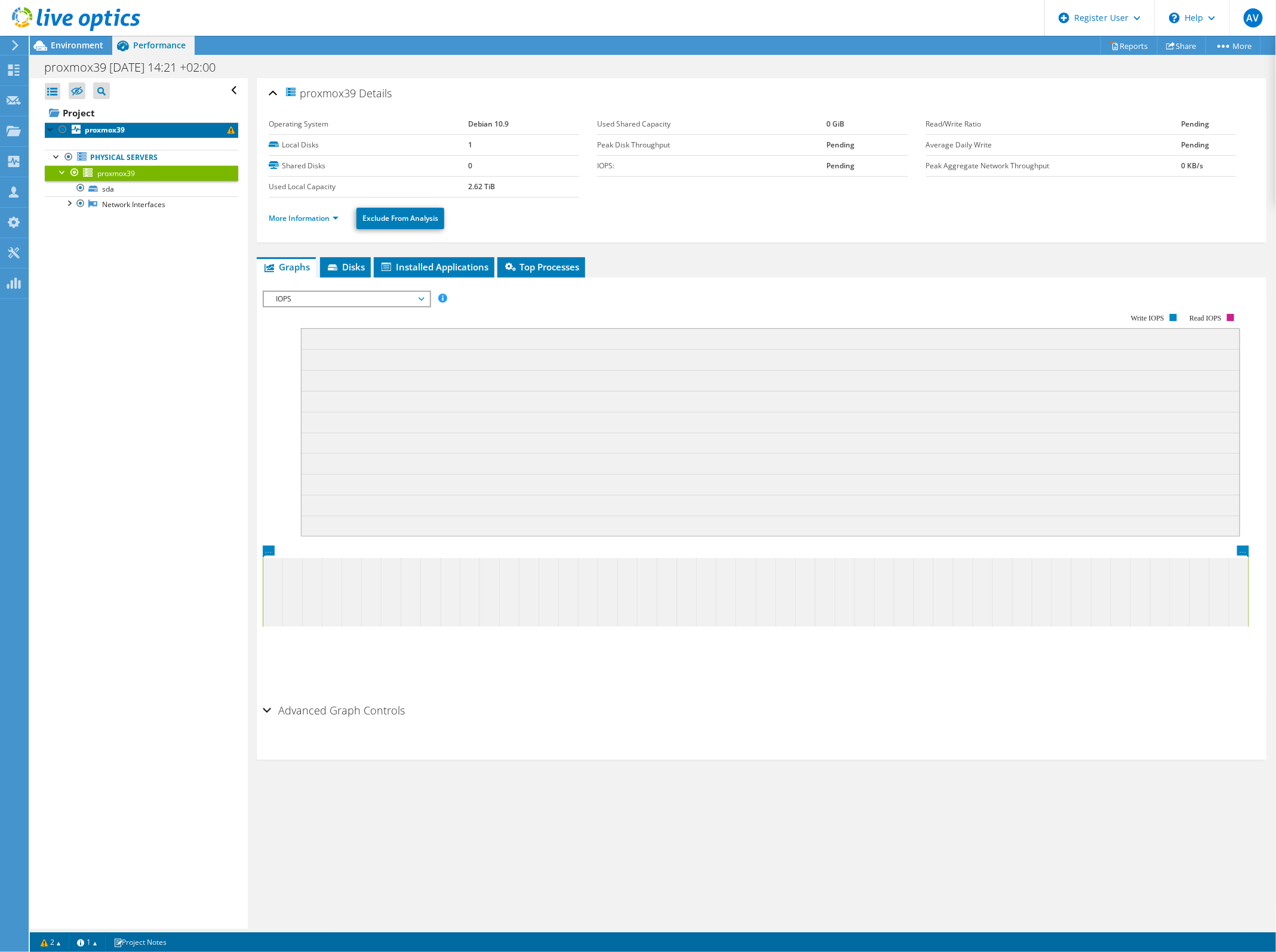
click at [157, 136] on link "proxmox39" at bounding box center [141, 130] width 193 height 15
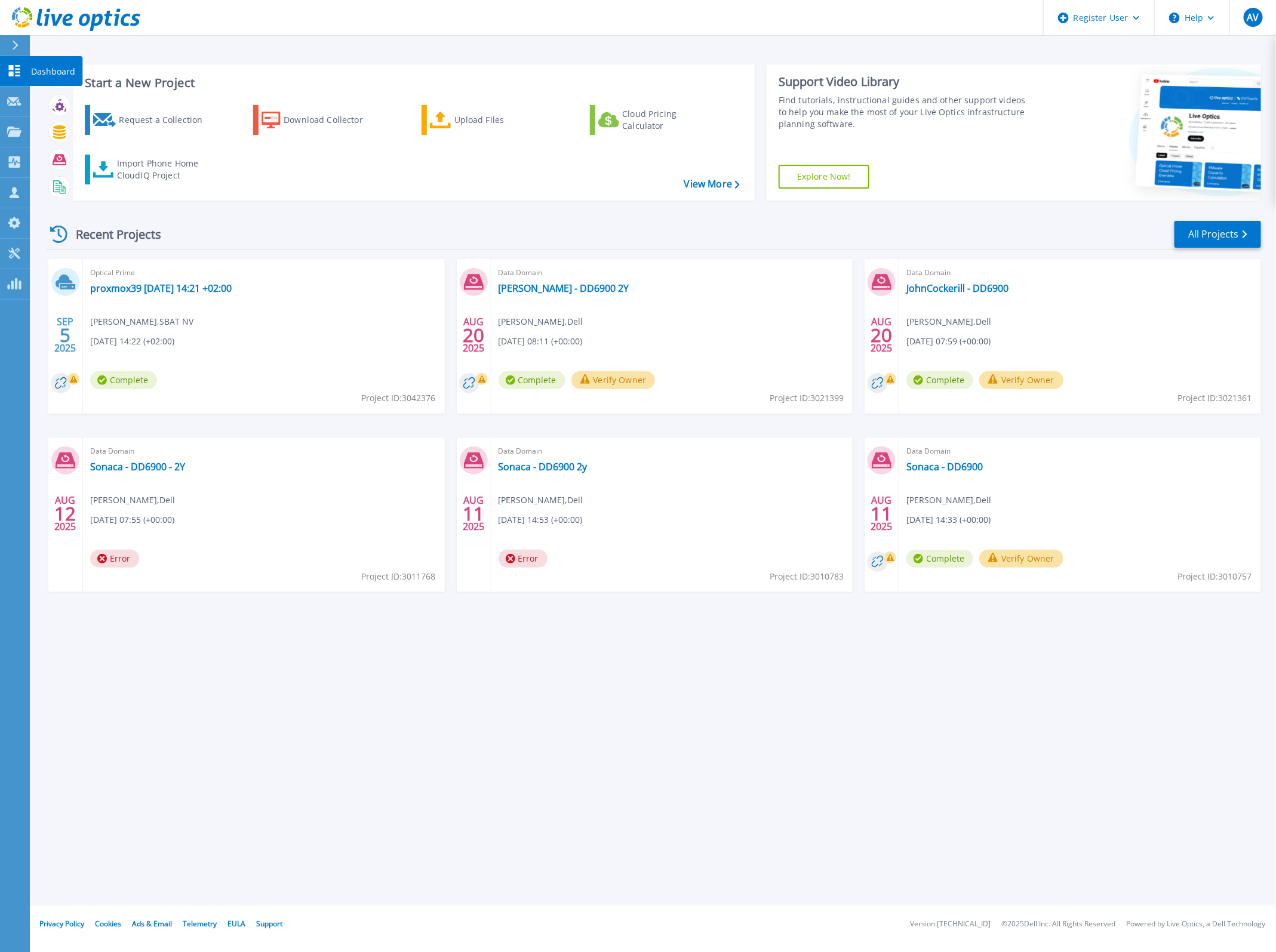
click at [16, 73] on icon at bounding box center [14, 70] width 11 height 11
click at [14, 138] on link "Projects Projects" at bounding box center [14, 132] width 30 height 30
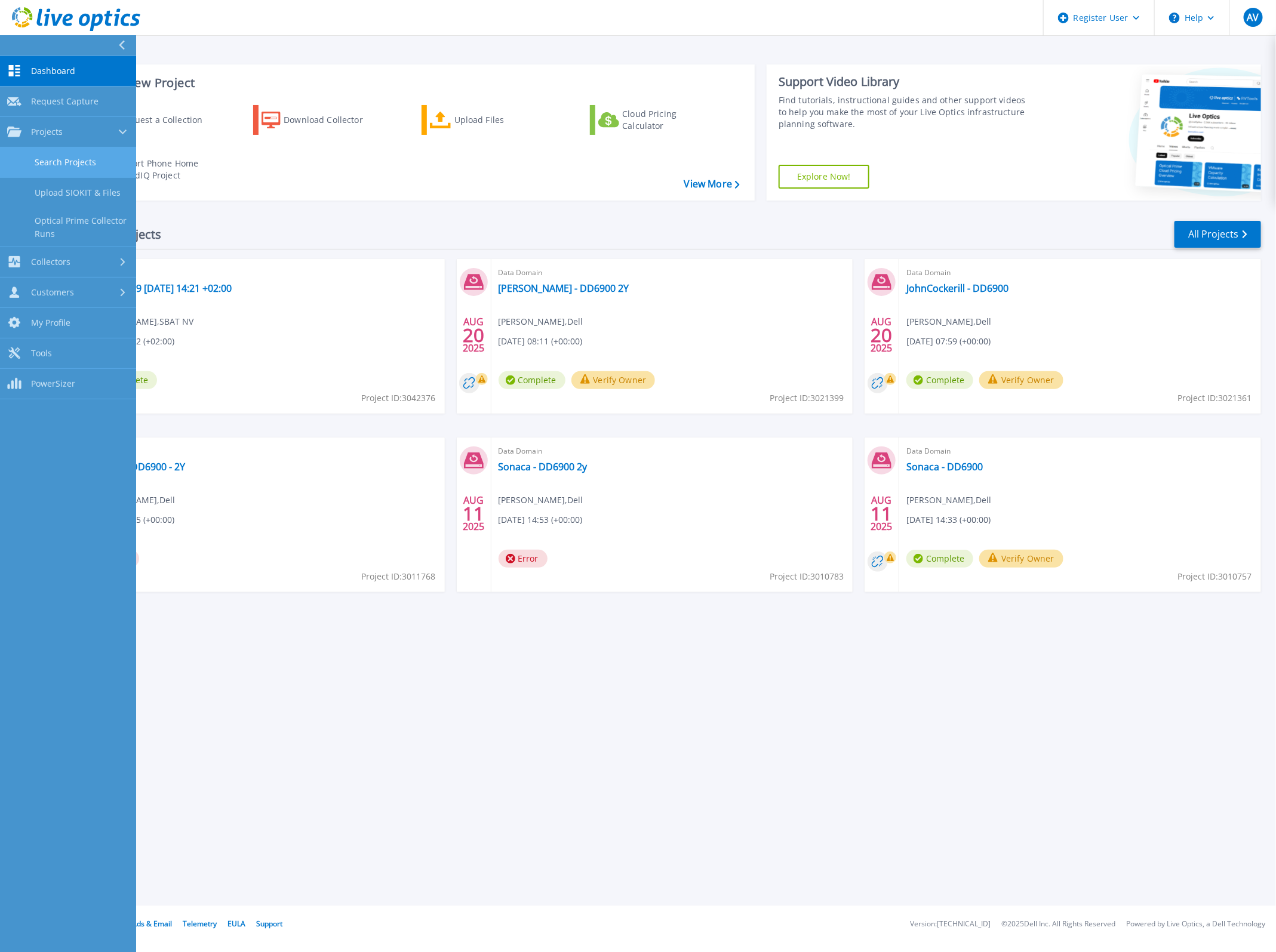
click at [45, 156] on link "Search Projects" at bounding box center [68, 163] width 136 height 30
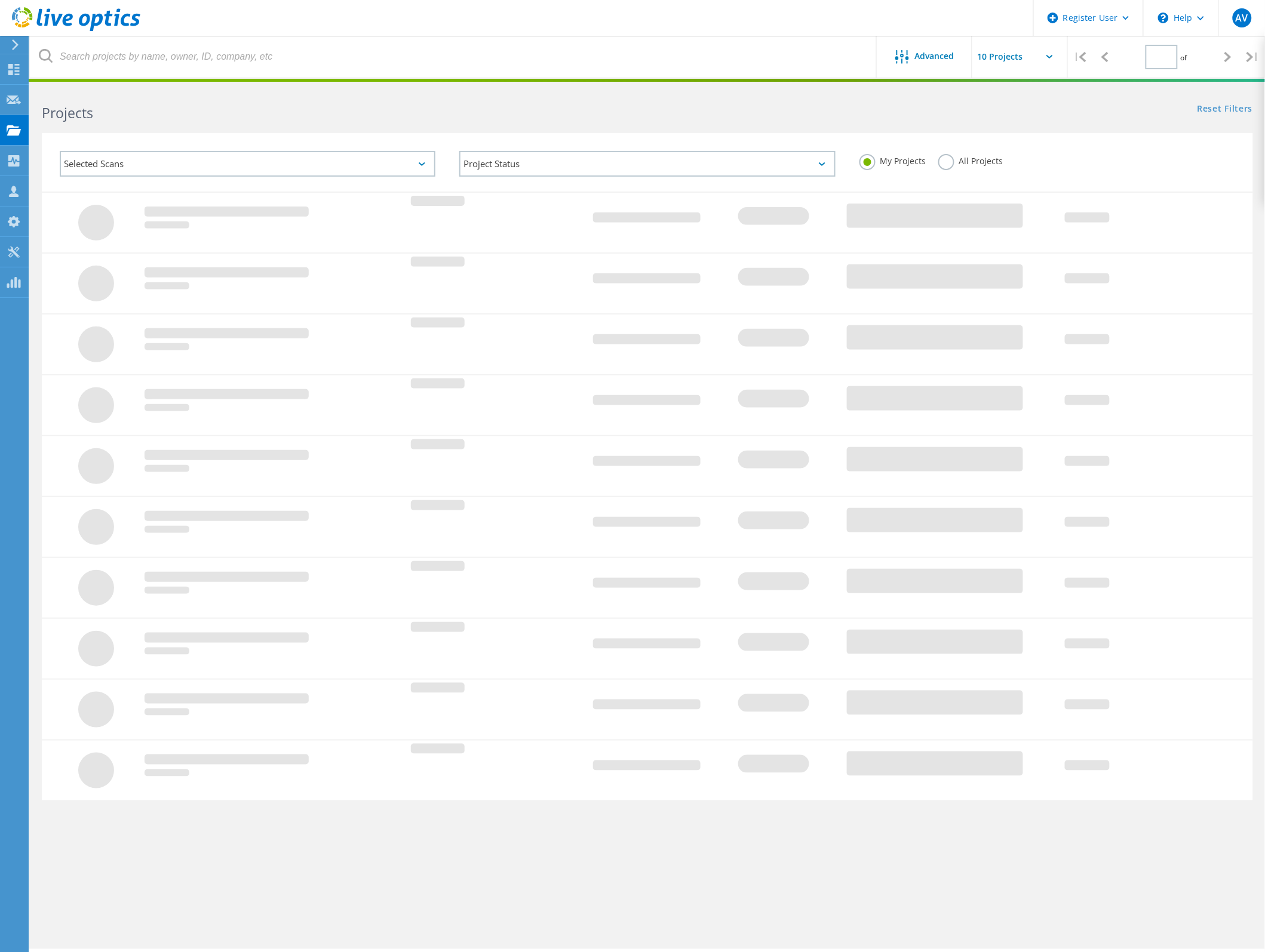
type input "1"
